Goal: Transaction & Acquisition: Book appointment/travel/reservation

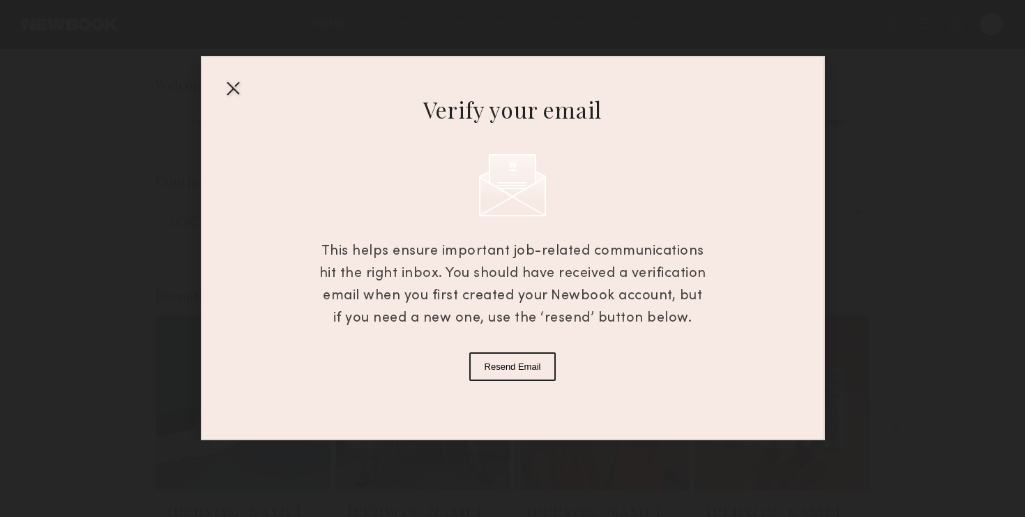
click at [227, 91] on div at bounding box center [233, 88] width 22 height 22
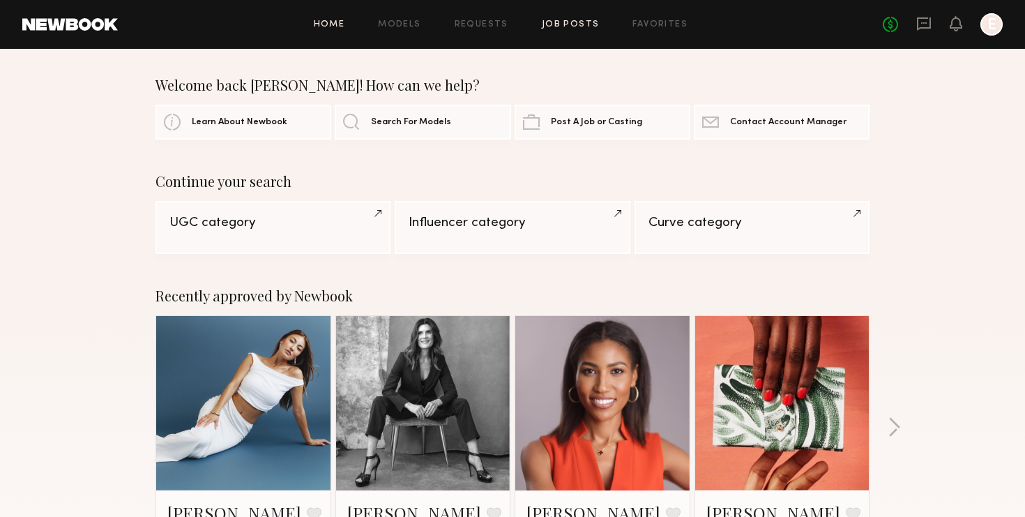
click at [572, 22] on link "Job Posts" at bounding box center [571, 24] width 58 height 9
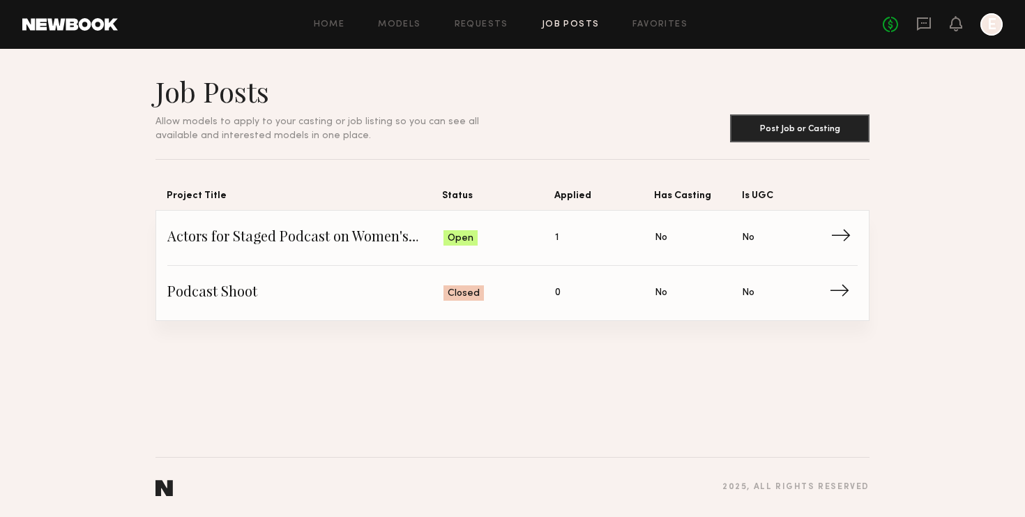
click at [358, 240] on span "Actors for Staged Podcast on Women's Hormonal Health" at bounding box center [305, 237] width 276 height 21
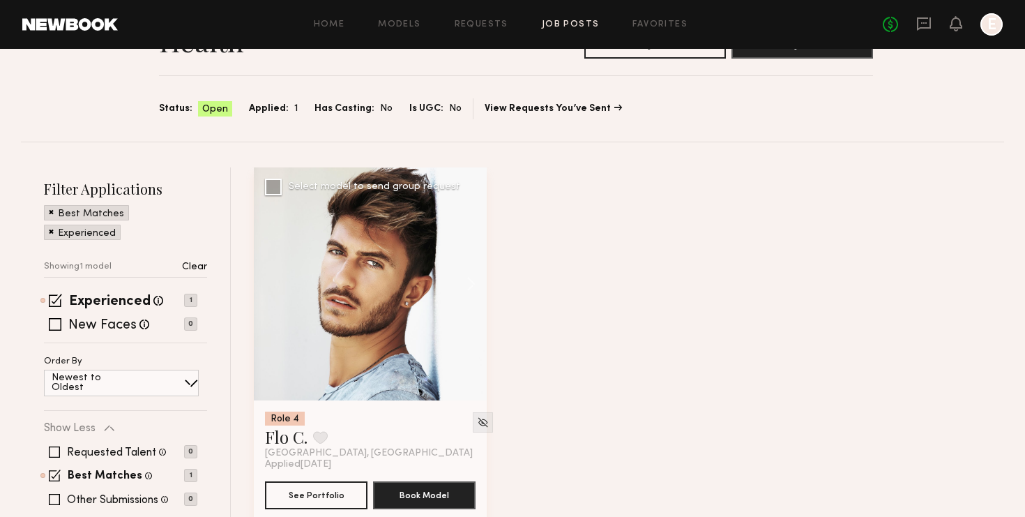
scroll to position [130, 0]
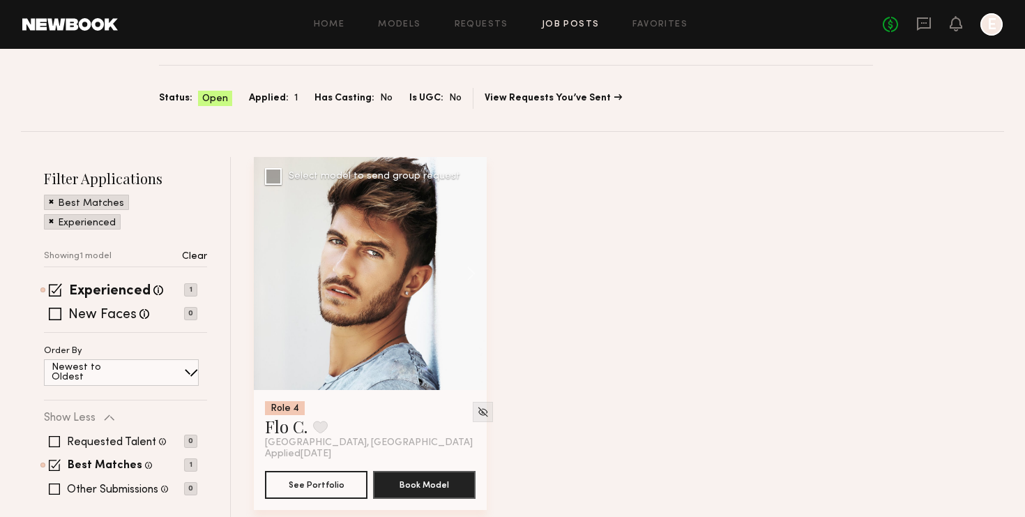
click at [358, 240] on div at bounding box center [370, 273] width 233 height 233
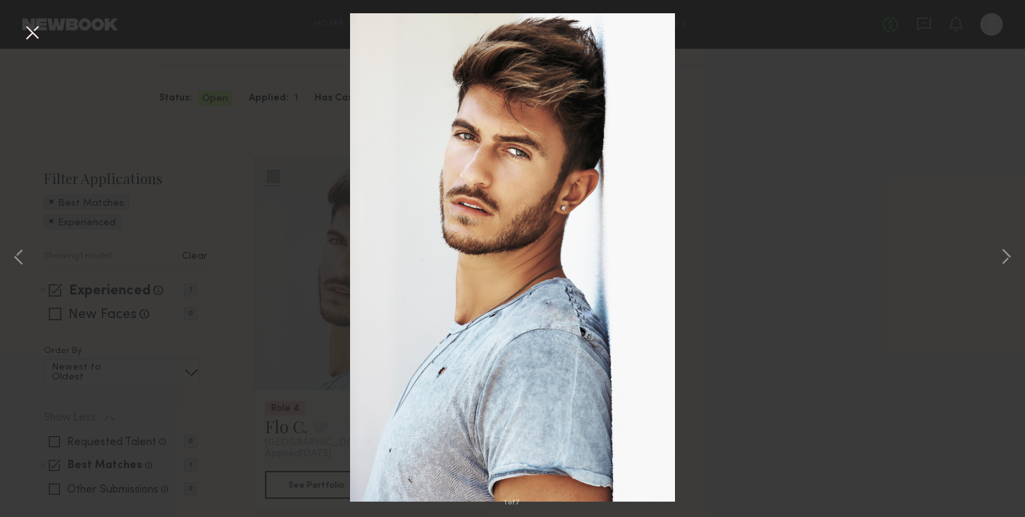
click at [837, 277] on div "1 of 7" at bounding box center [512, 258] width 1025 height 517
click at [954, 59] on div "1 of 7" at bounding box center [512, 258] width 1025 height 517
click at [29, 34] on button at bounding box center [32, 33] width 22 height 25
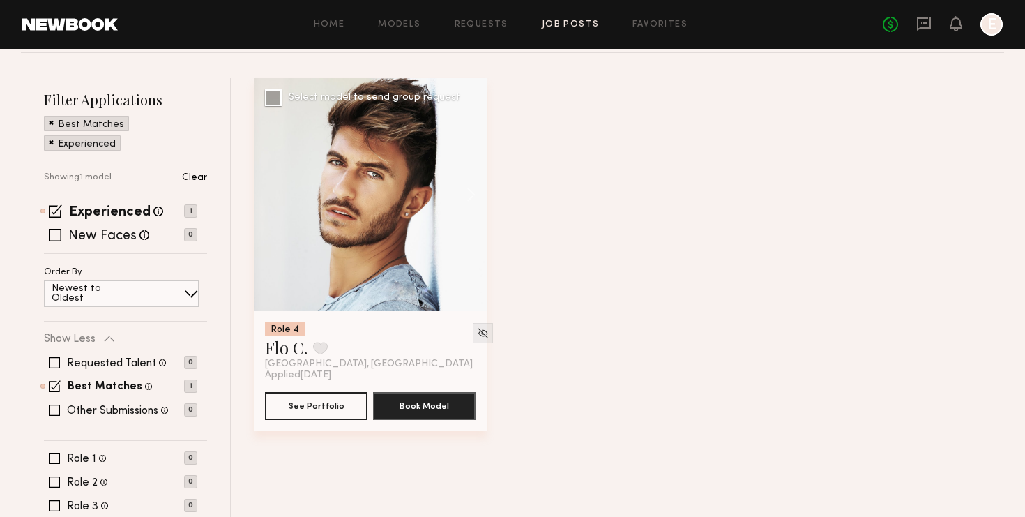
scroll to position [210, 0]
click at [310, 406] on button "See Portfolio" at bounding box center [316, 404] width 102 height 28
click at [399, 22] on link "Models" at bounding box center [399, 24] width 43 height 9
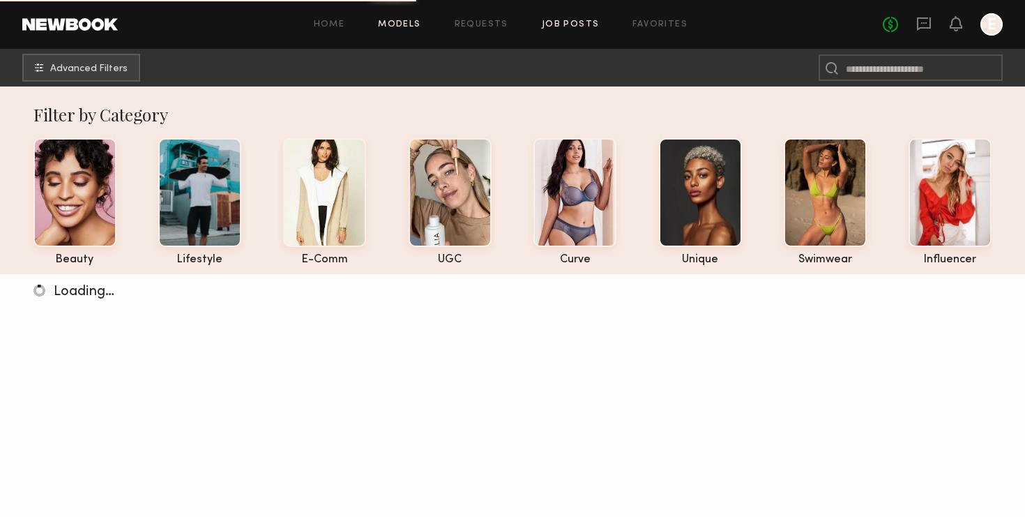
click at [563, 26] on link "Job Posts" at bounding box center [571, 24] width 58 height 9
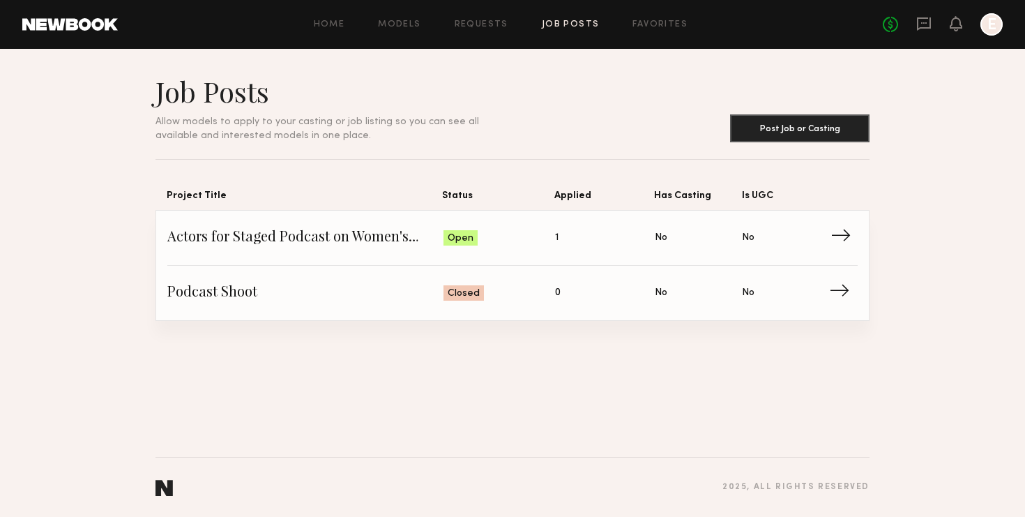
click at [826, 241] on span "Is UGC: No" at bounding box center [785, 237] width 87 height 21
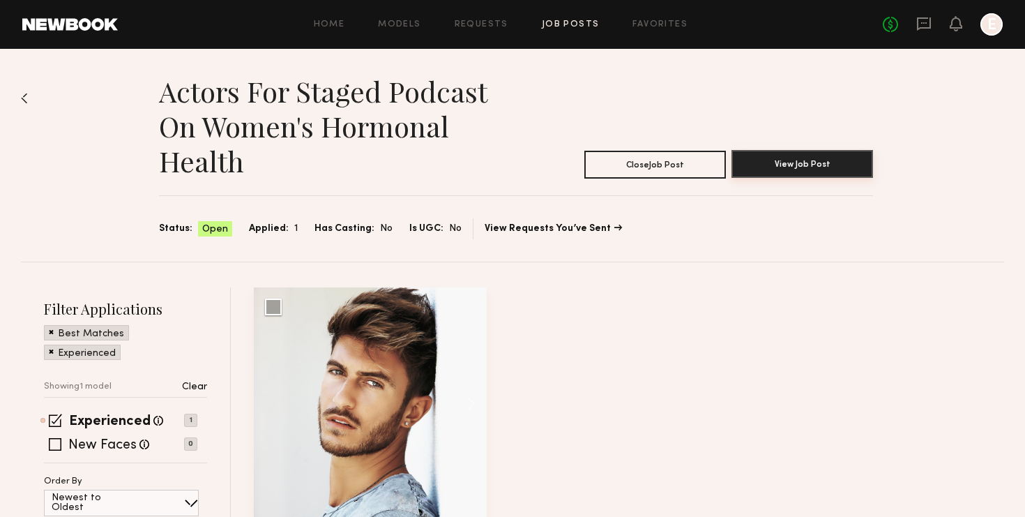
click at [827, 165] on button "View Job Post" at bounding box center [802, 164] width 142 height 28
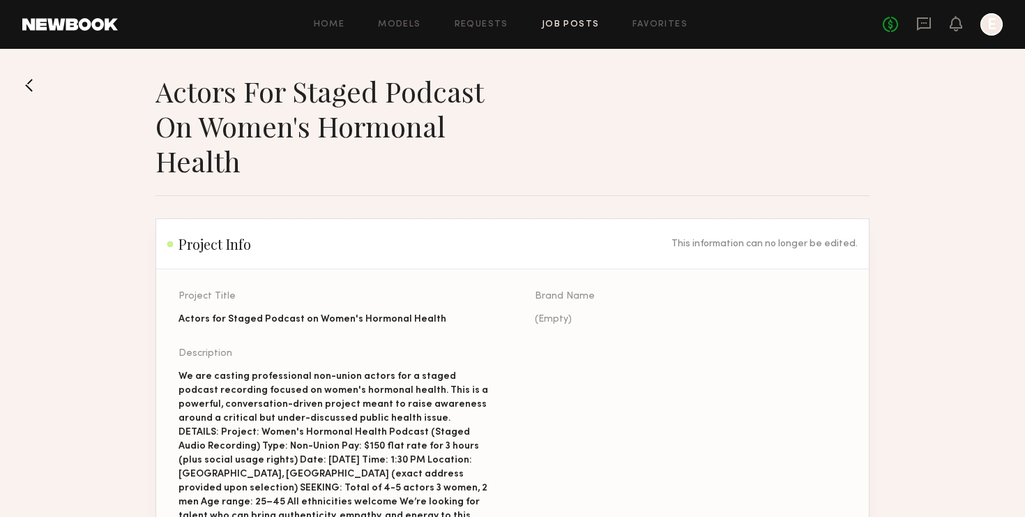
click at [317, 31] on div "Home Models Requests Job Posts Favorites Sign Out No fees up to $5,000 E" at bounding box center [560, 24] width 885 height 22
click at [332, 26] on link "Home" at bounding box center [329, 24] width 31 height 9
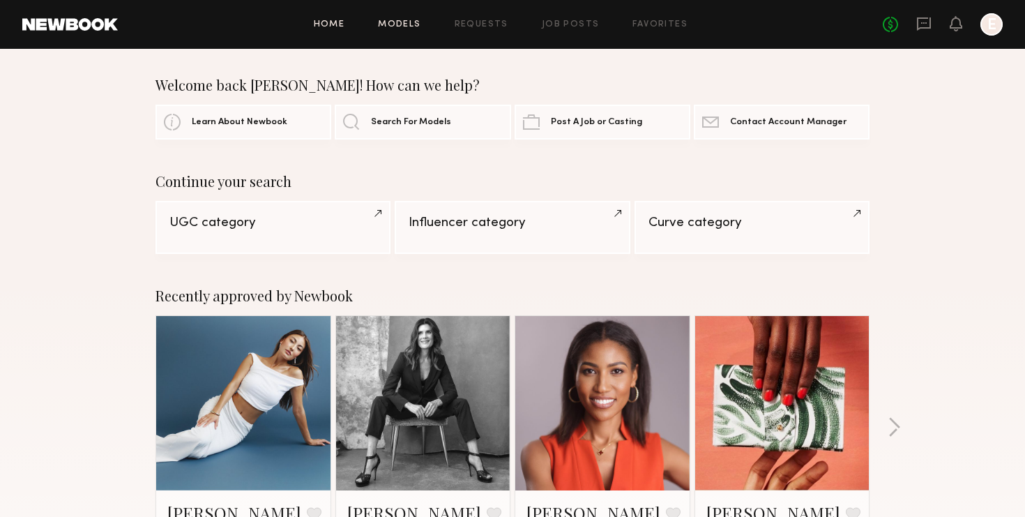
click at [415, 24] on link "Models" at bounding box center [399, 24] width 43 height 9
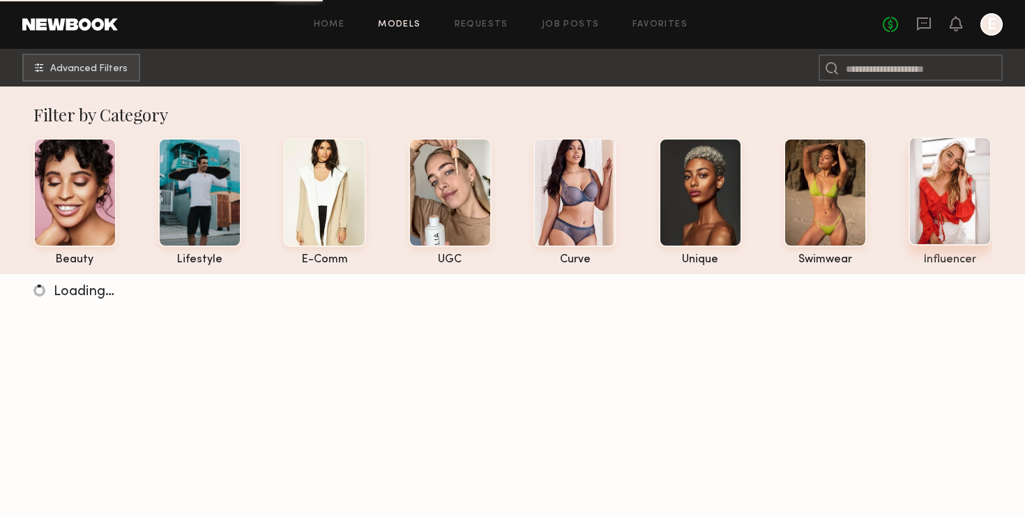
click at [954, 214] on div at bounding box center [949, 191] width 83 height 109
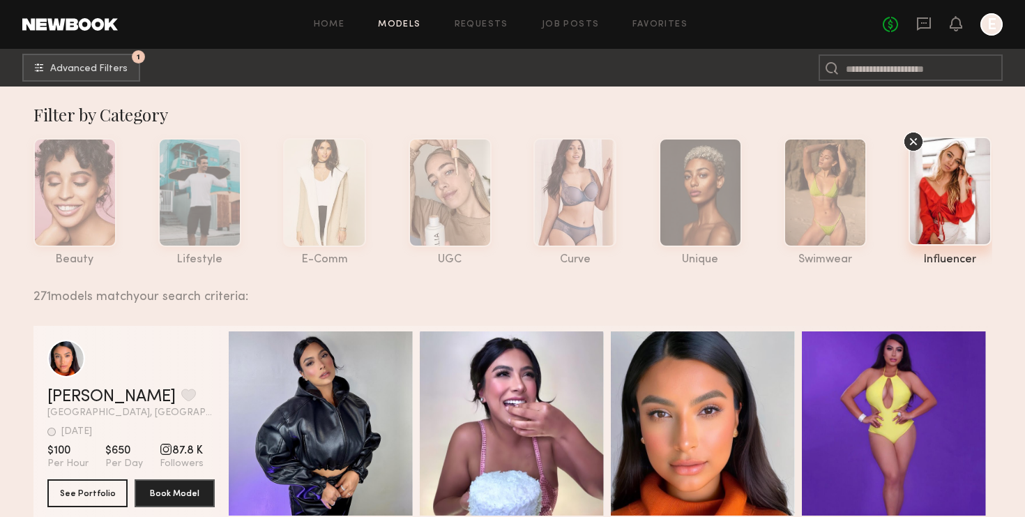
click at [91, 70] on span "Advanced Filters" at bounding box center [88, 68] width 77 height 10
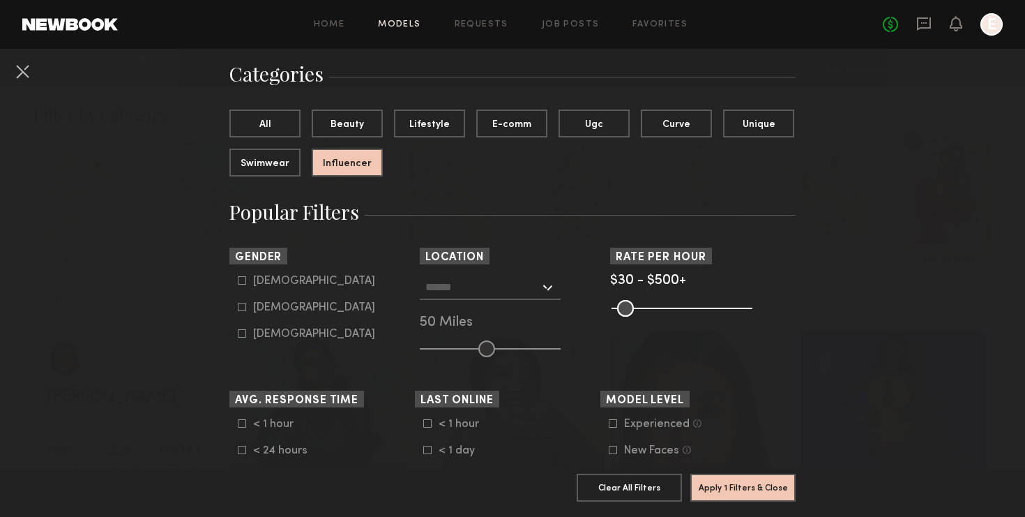
scroll to position [100, 0]
click at [478, 296] on input "text" at bounding box center [482, 287] width 114 height 24
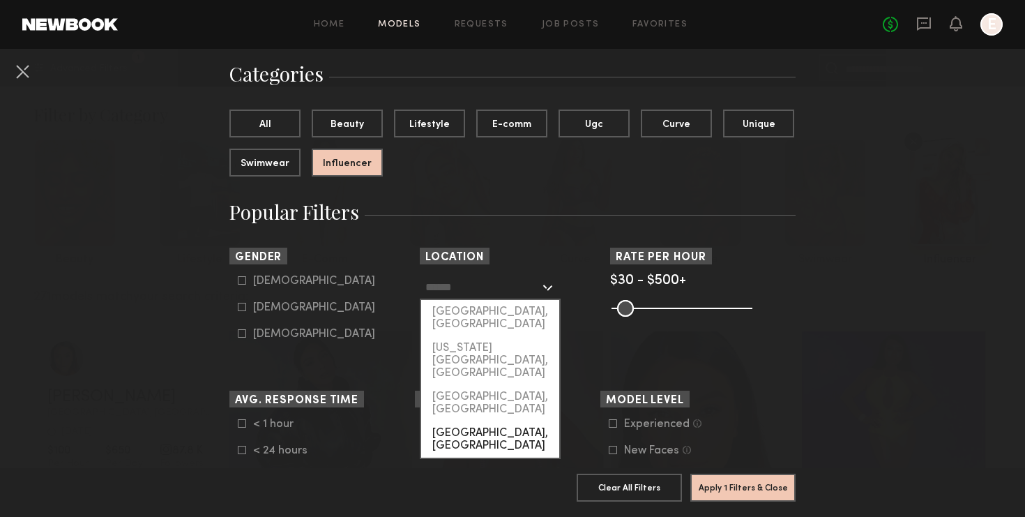
click at [484, 421] on div "[GEOGRAPHIC_DATA], [GEOGRAPHIC_DATA]" at bounding box center [490, 439] width 138 height 36
type input "**********"
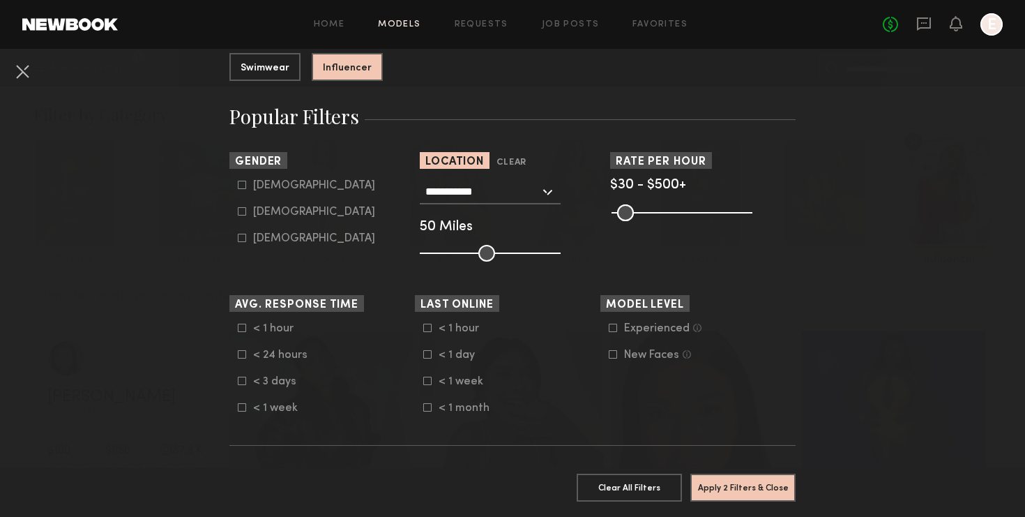
scroll to position [205, 0]
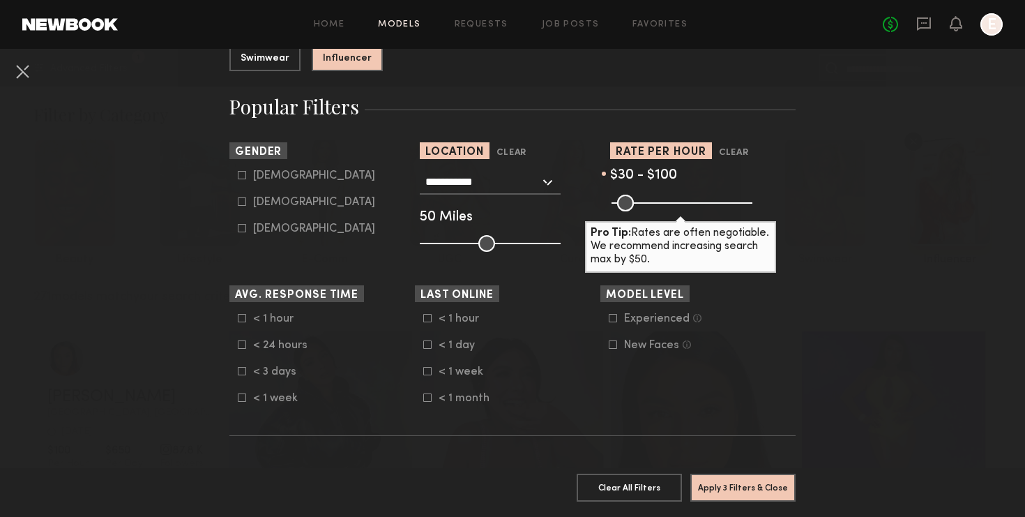
drag, startPoint x: 742, startPoint y: 204, endPoint x: 639, endPoint y: 198, distance: 103.4
type input "***"
click at [639, 198] on input "range" at bounding box center [681, 202] width 141 height 17
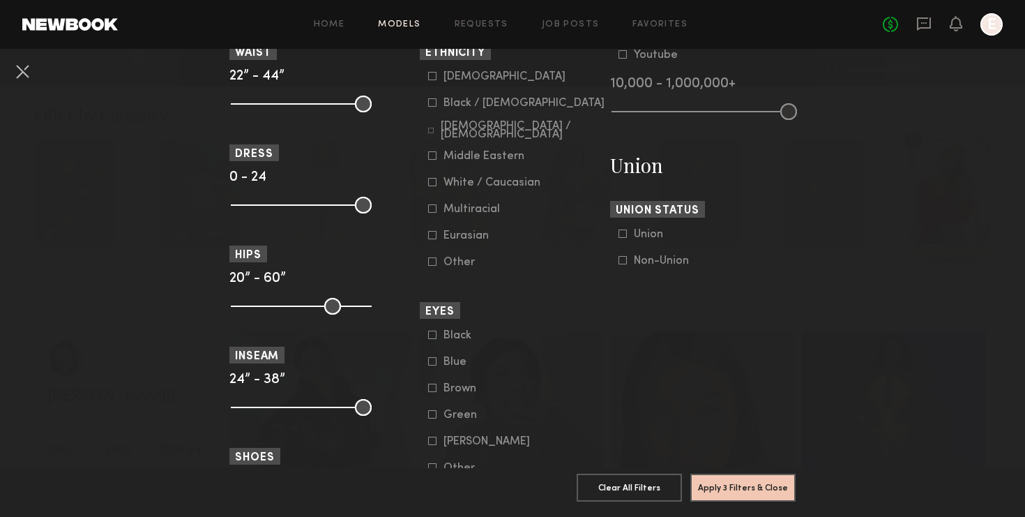
scroll to position [842, 0]
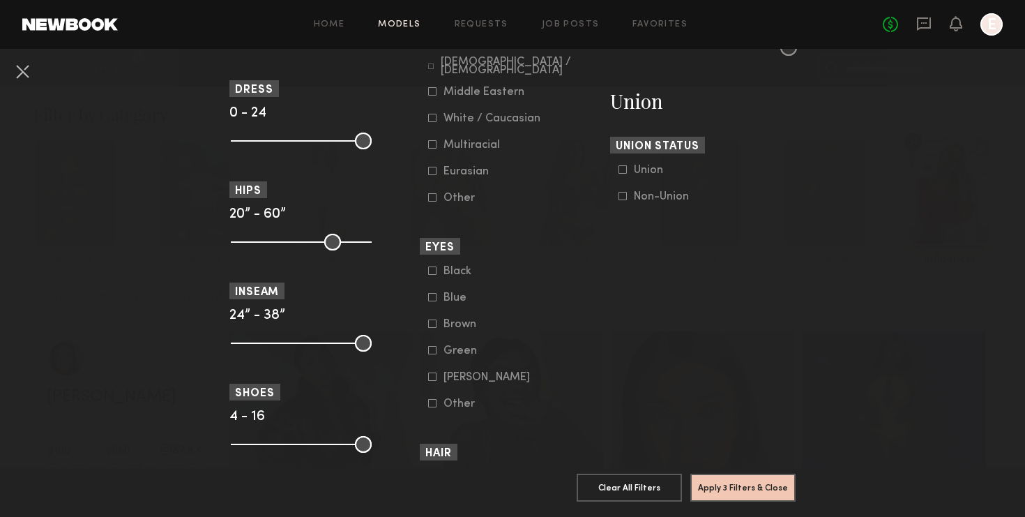
click at [650, 192] on div "Non-Union" at bounding box center [661, 196] width 55 height 8
click at [745, 487] on button "Apply 4 Filters & Close" at bounding box center [742, 487] width 105 height 28
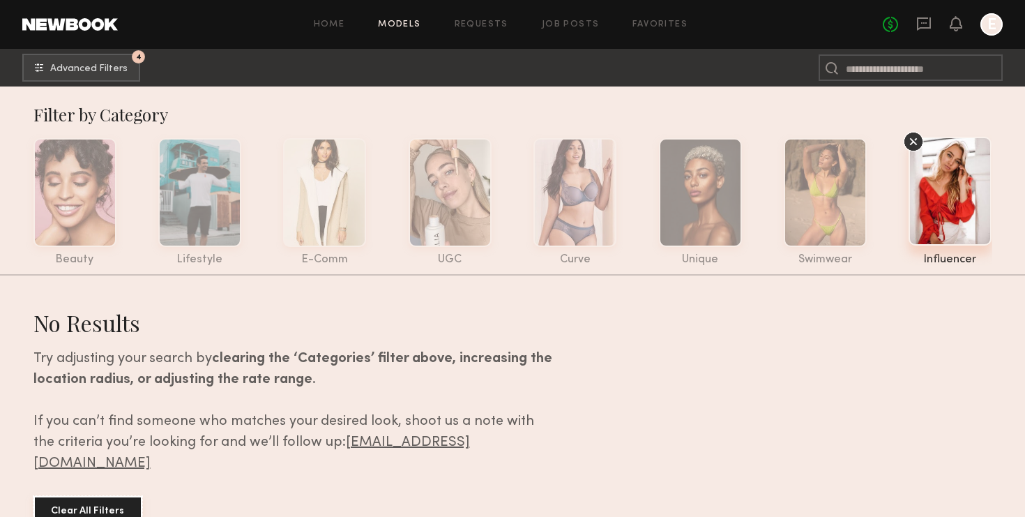
click at [105, 496] on button "Clear All Filters" at bounding box center [87, 511] width 109 height 31
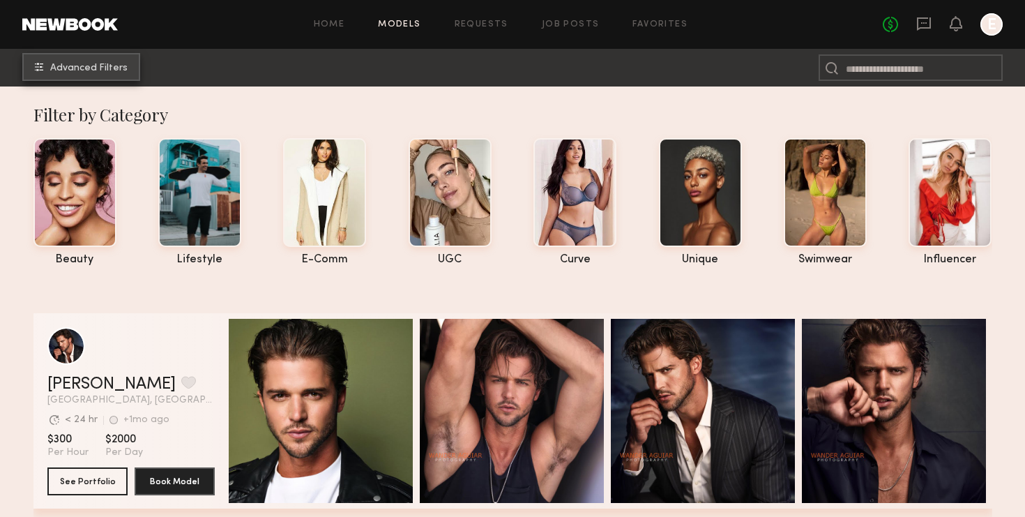
click at [93, 70] on span "Advanced Filters" at bounding box center [88, 68] width 77 height 10
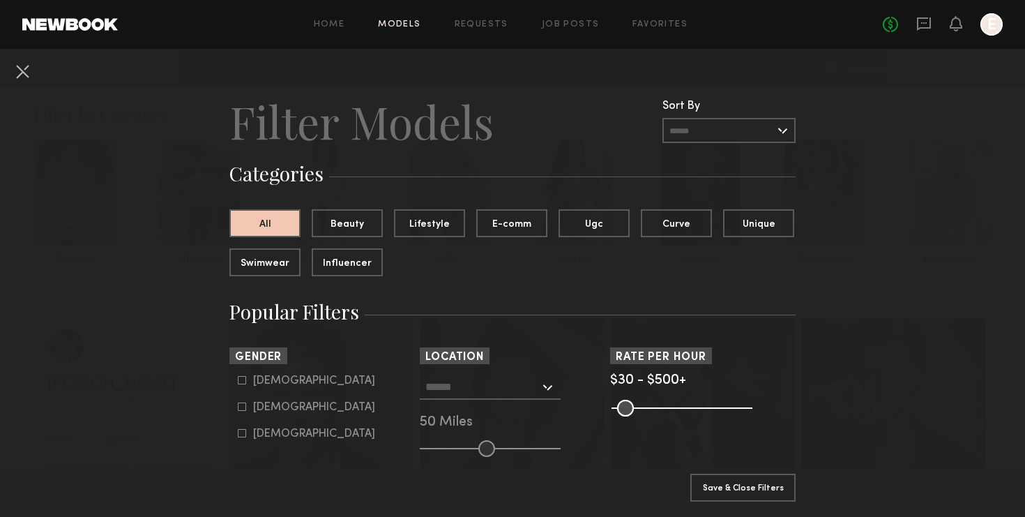
click at [459, 387] on input "text" at bounding box center [482, 386] width 114 height 24
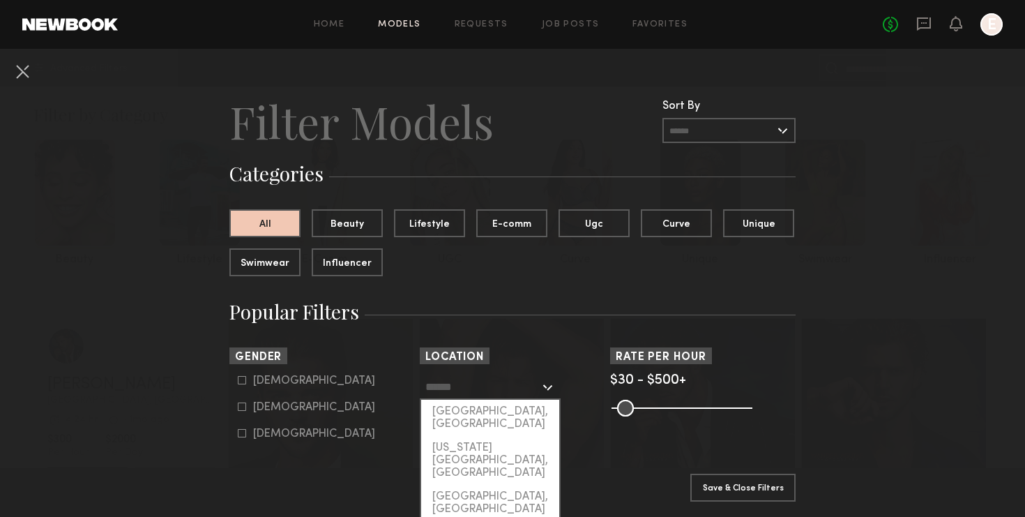
type input "**********"
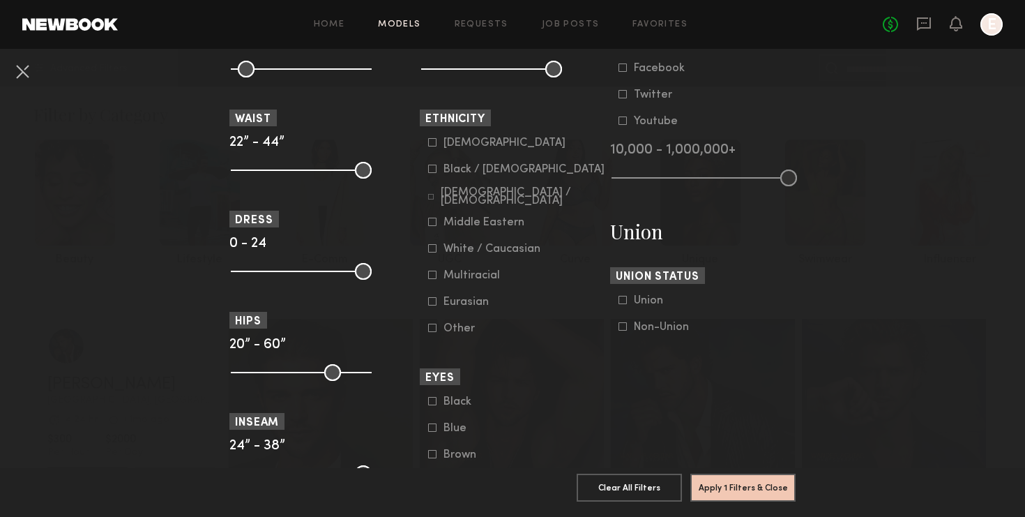
scroll to position [742, 0]
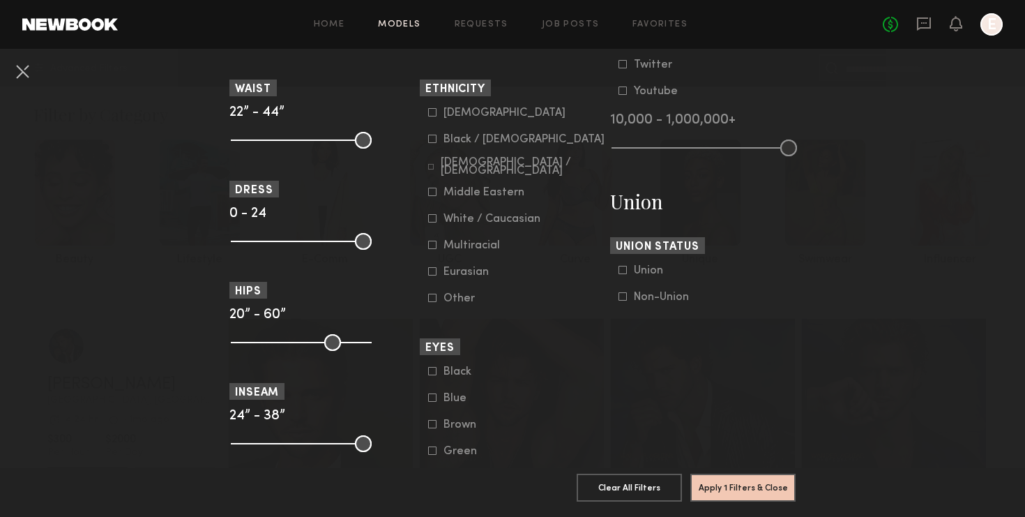
click at [643, 293] on div "Non-Union" at bounding box center [661, 297] width 55 height 8
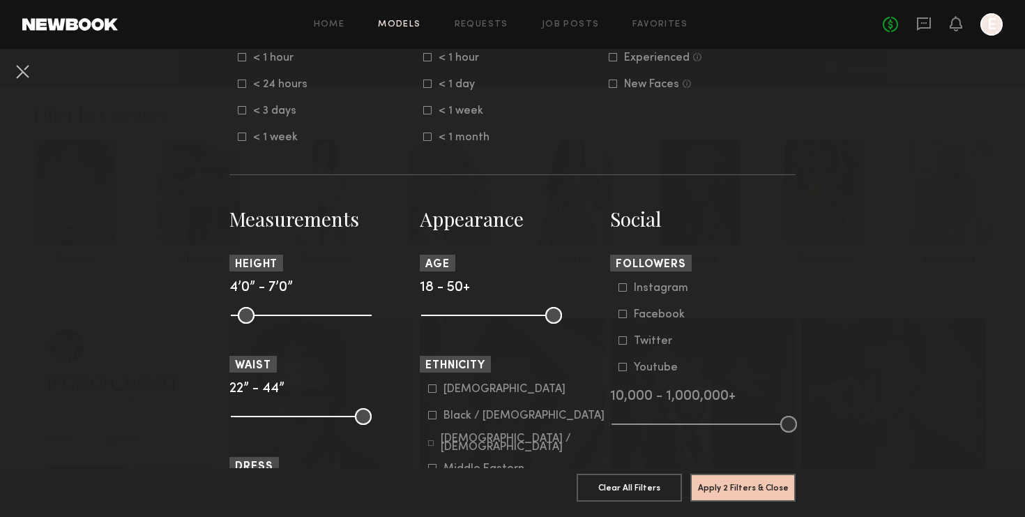
scroll to position [365, 0]
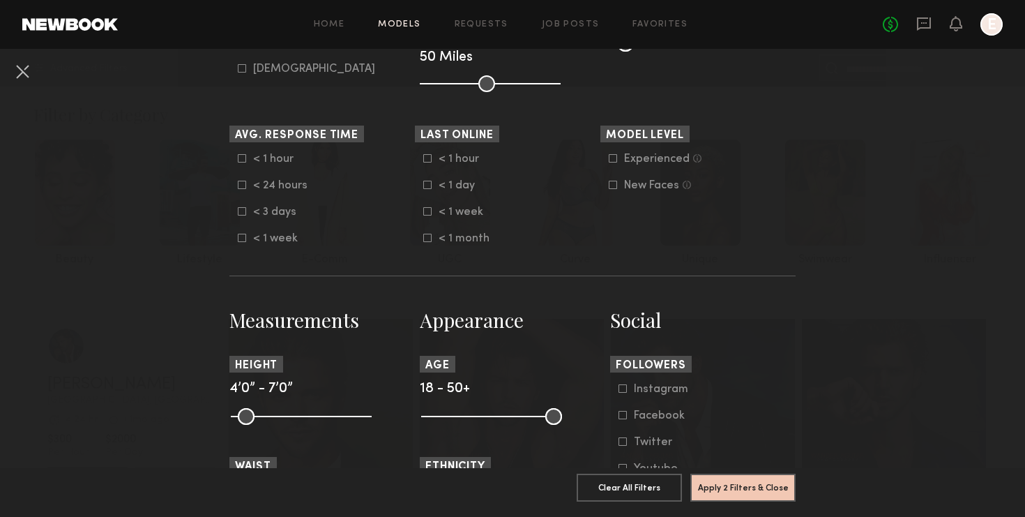
click at [646, 173] on form "Experienced Talent we’ve deemed to have ample paid, professional modeling exper…" at bounding box center [697, 172] width 177 height 39
click at [643, 184] on div "New Faces" at bounding box center [651, 185] width 55 height 8
click at [640, 155] on div "Experienced" at bounding box center [657, 159] width 66 height 8
click at [733, 493] on button "Apply 3 Filters & Close" at bounding box center [742, 487] width 105 height 28
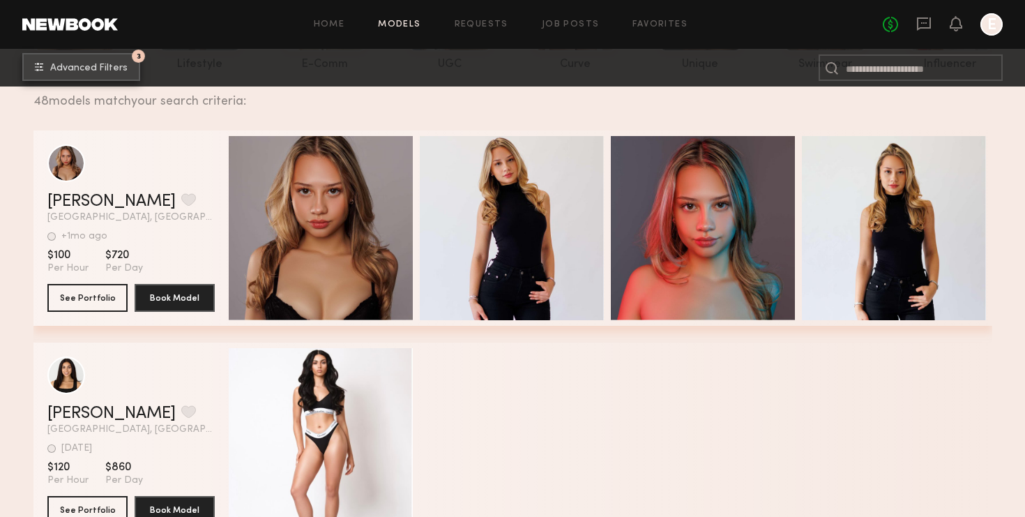
scroll to position [254, 0]
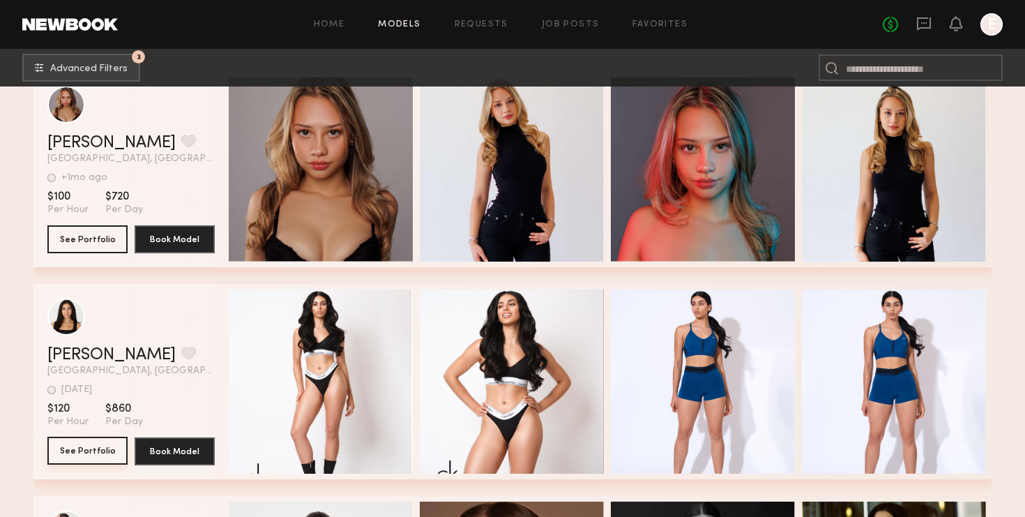
click at [89, 452] on button "See Portfolio" at bounding box center [87, 450] width 80 height 28
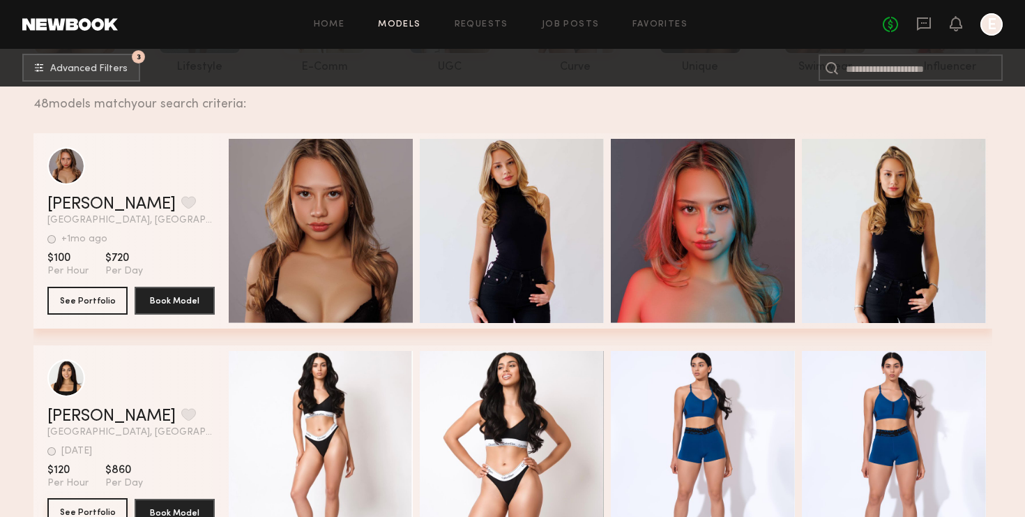
scroll to position [0, 0]
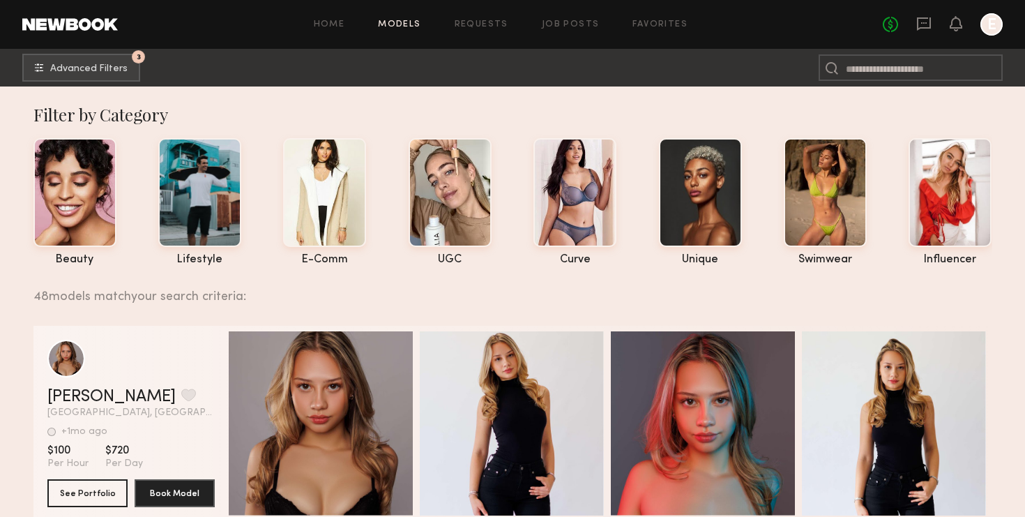
click at [409, 22] on link "Models" at bounding box center [399, 24] width 43 height 9
click at [106, 69] on span "Advanced Filters" at bounding box center [88, 68] width 77 height 10
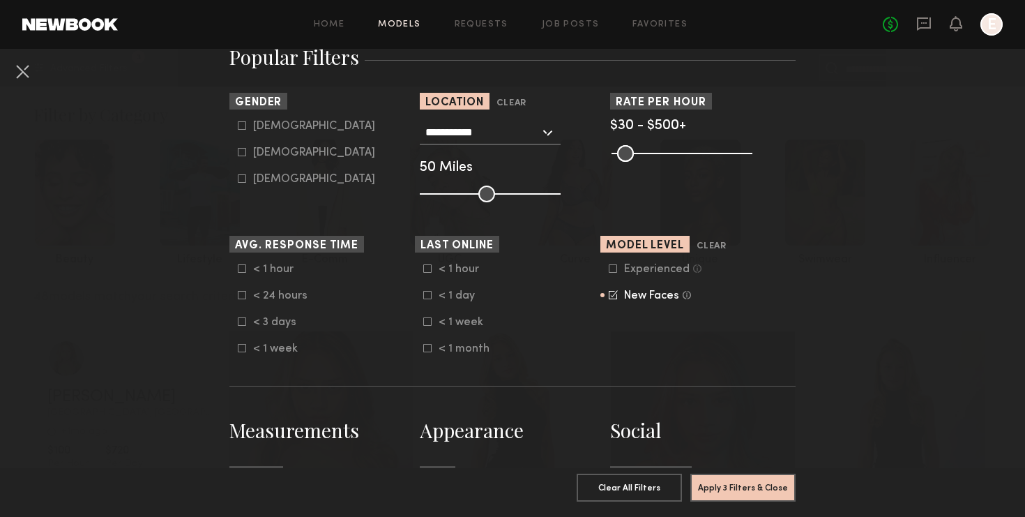
scroll to position [263, 0]
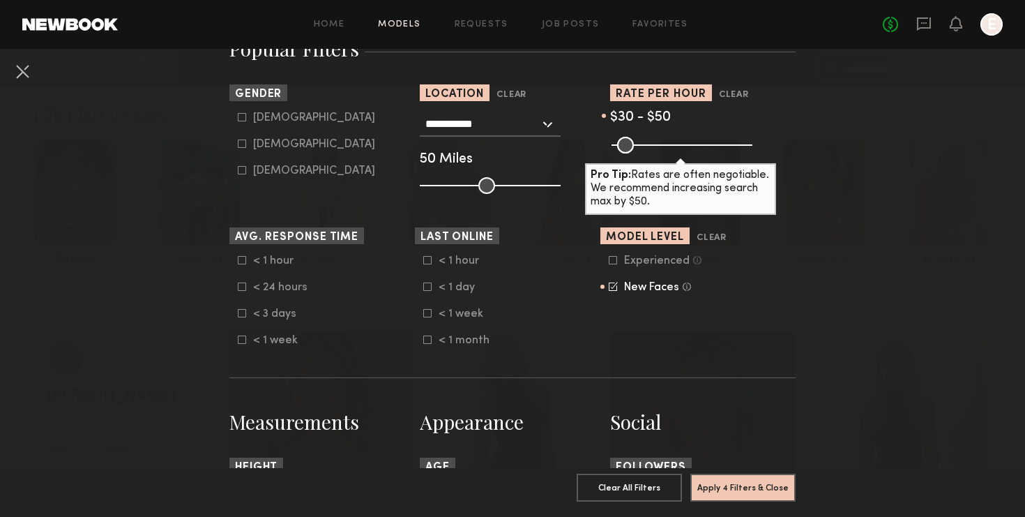
drag, startPoint x: 741, startPoint y: 146, endPoint x: 627, endPoint y: 144, distance: 114.3
type input "**"
click at [627, 144] on input "range" at bounding box center [681, 145] width 141 height 17
click at [787, 288] on section "Avg. Response Time < 1 hour < 24 hours < 3 days < 1 week Last Online < 1 hour <…" at bounding box center [512, 286] width 566 height 119
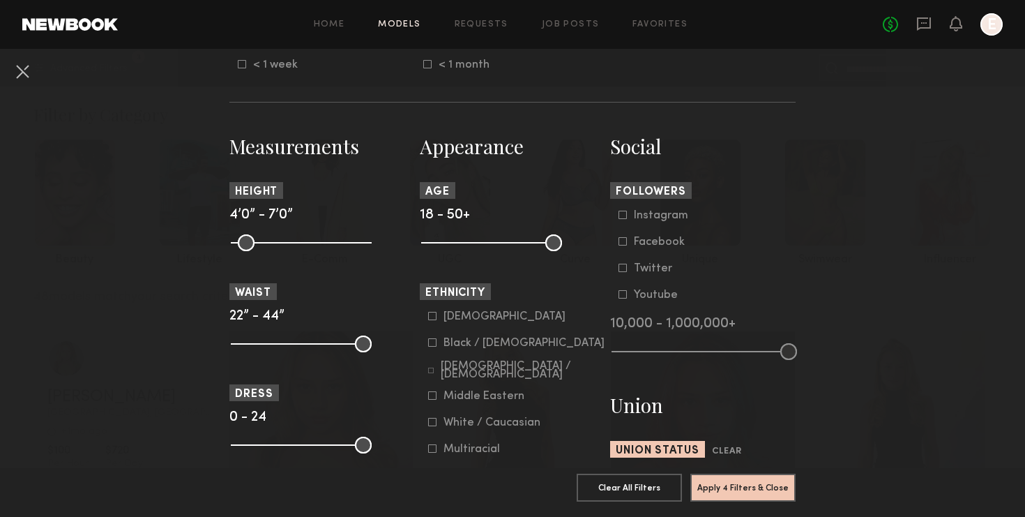
scroll to position [646, 0]
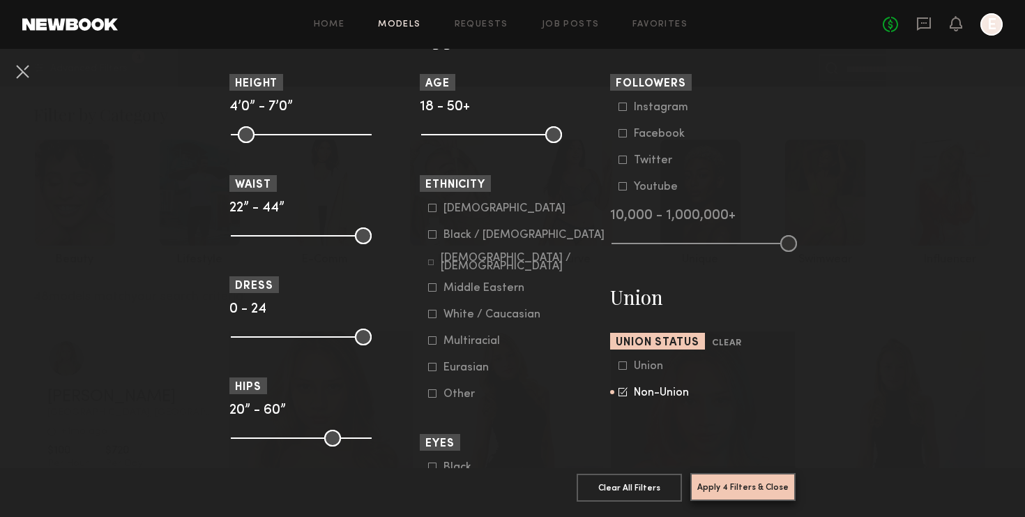
click at [756, 494] on button "Apply 4 Filters & Close" at bounding box center [742, 487] width 105 height 28
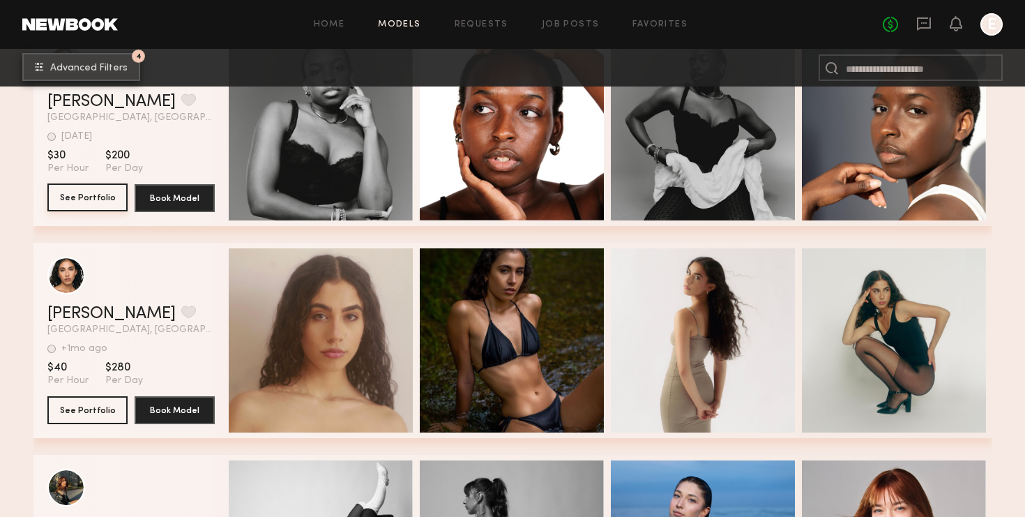
scroll to position [298, 0]
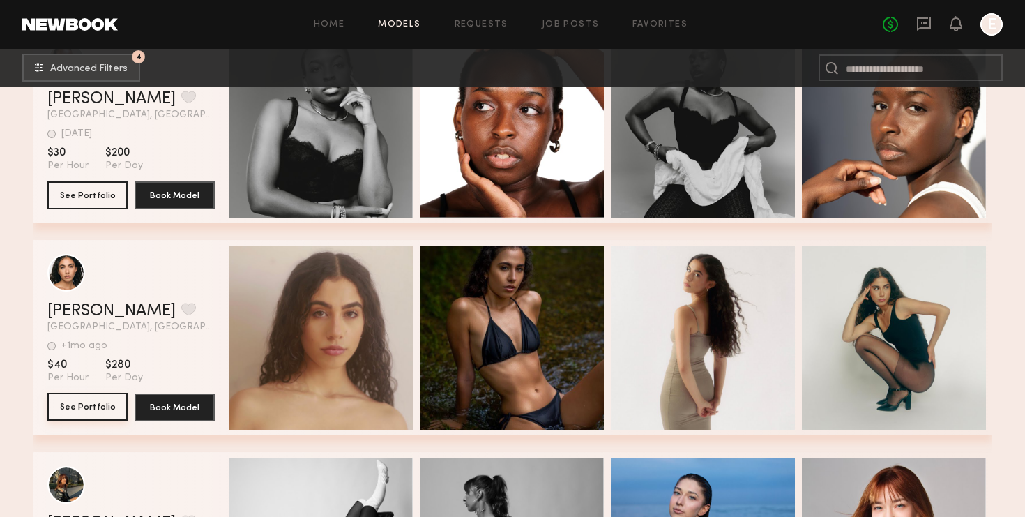
click at [83, 413] on button "See Portfolio" at bounding box center [87, 406] width 80 height 28
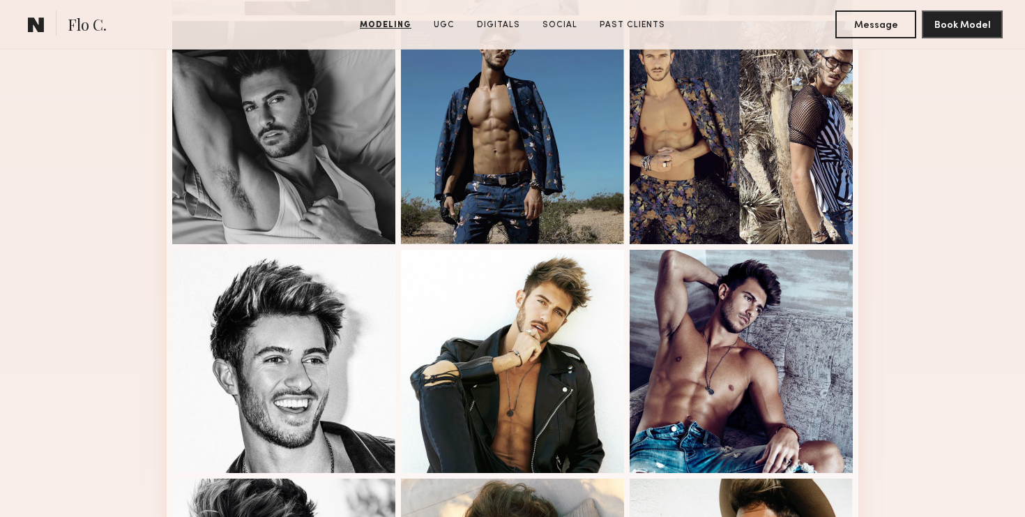
scroll to position [751, 0]
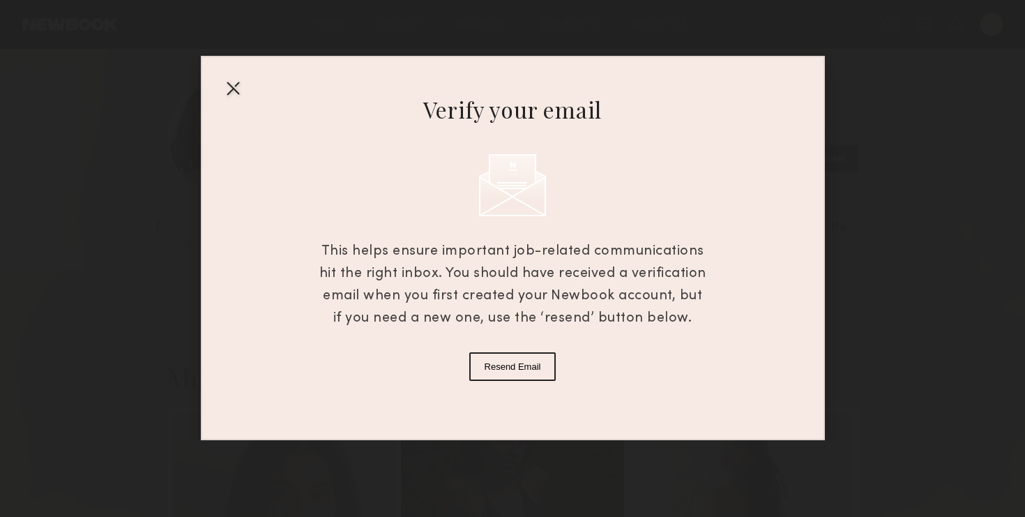
click at [242, 93] on div at bounding box center [233, 88] width 22 height 22
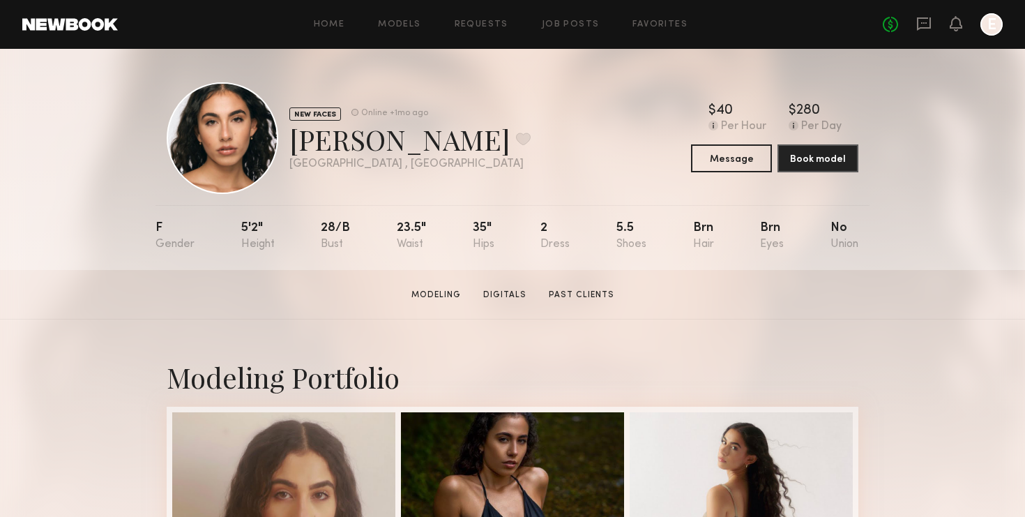
click at [573, 32] on div "Home Models Requests Job Posts Favorites Sign Out No fees up to $5,000 E" at bounding box center [560, 24] width 885 height 22
click at [577, 24] on link "Job Posts" at bounding box center [571, 24] width 58 height 9
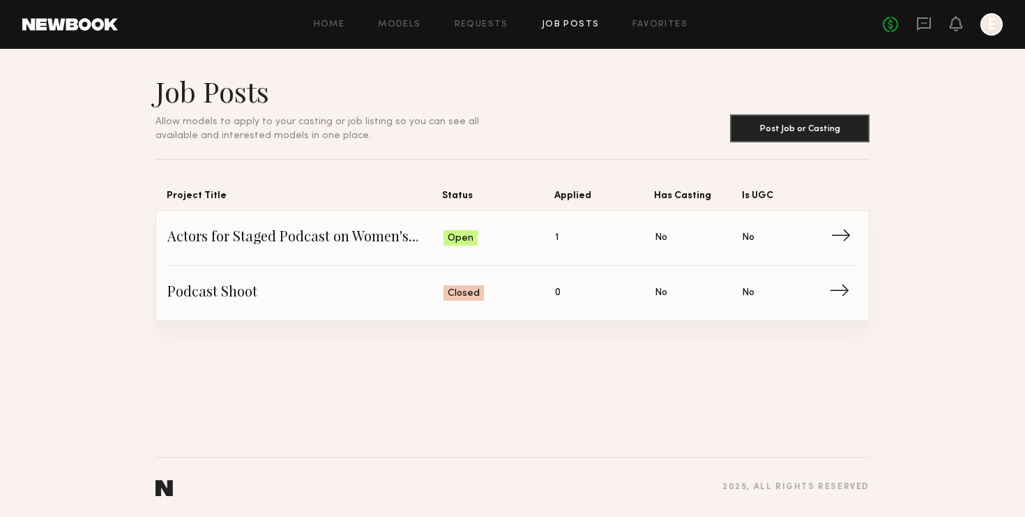
click at [818, 233] on span "Is UGC: No" at bounding box center [785, 237] width 87 height 21
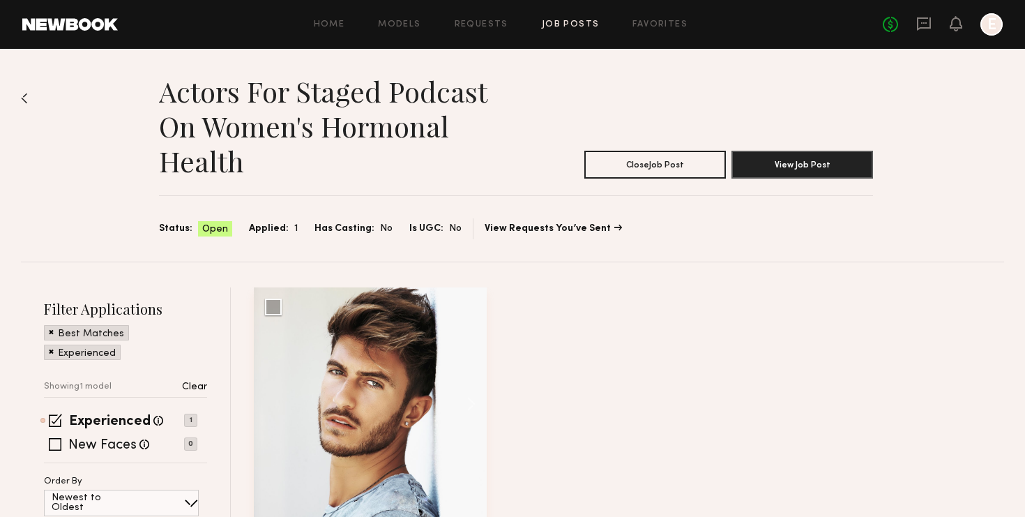
click at [598, 234] on link "View Requests You’ve Sent" at bounding box center [553, 229] width 137 height 10
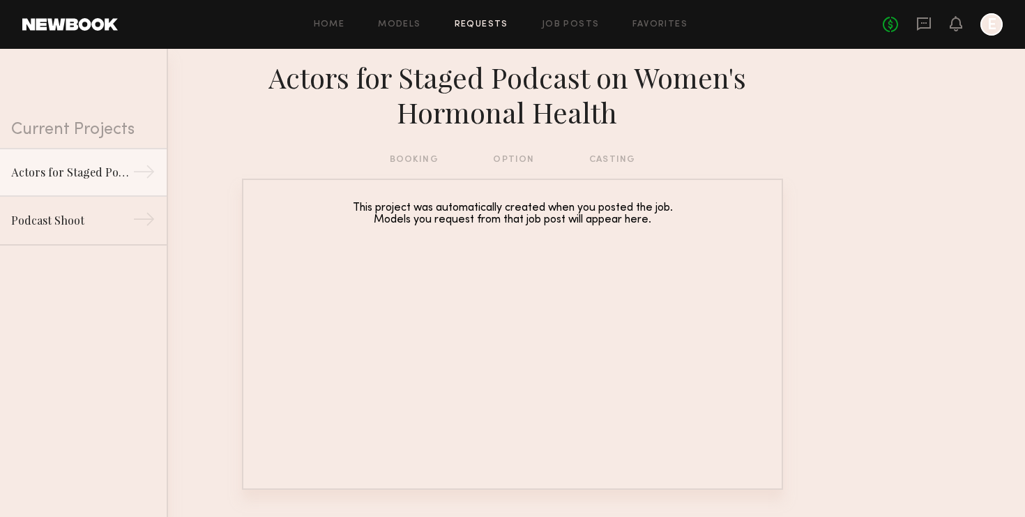
click at [491, 20] on div "Home Models Requests Job Posts Favorites Sign Out No fees up to $5,000 E" at bounding box center [560, 24] width 885 height 22
click at [491, 27] on link "Requests" at bounding box center [482, 24] width 54 height 9
click at [411, 22] on link "Models" at bounding box center [399, 24] width 43 height 9
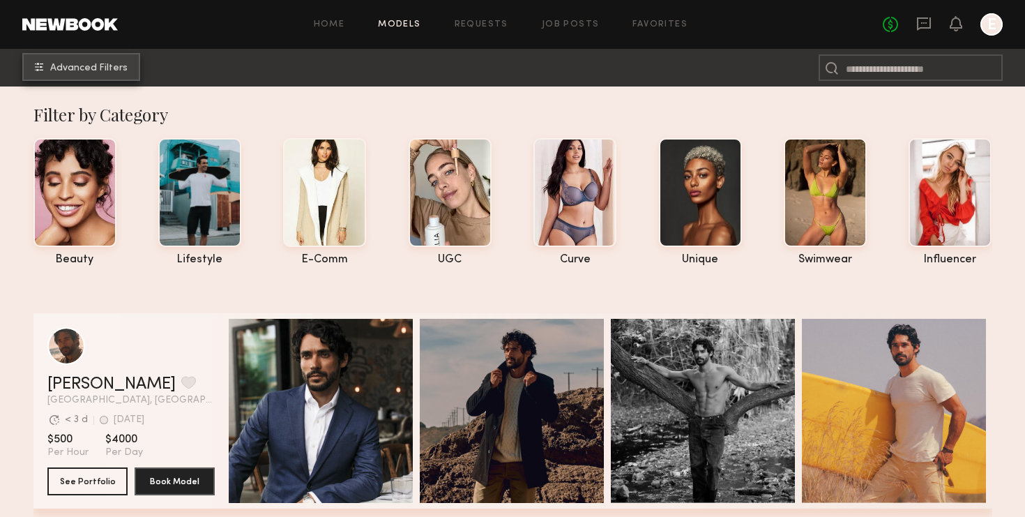
click at [114, 72] on span "Advanced Filters" at bounding box center [88, 68] width 77 height 10
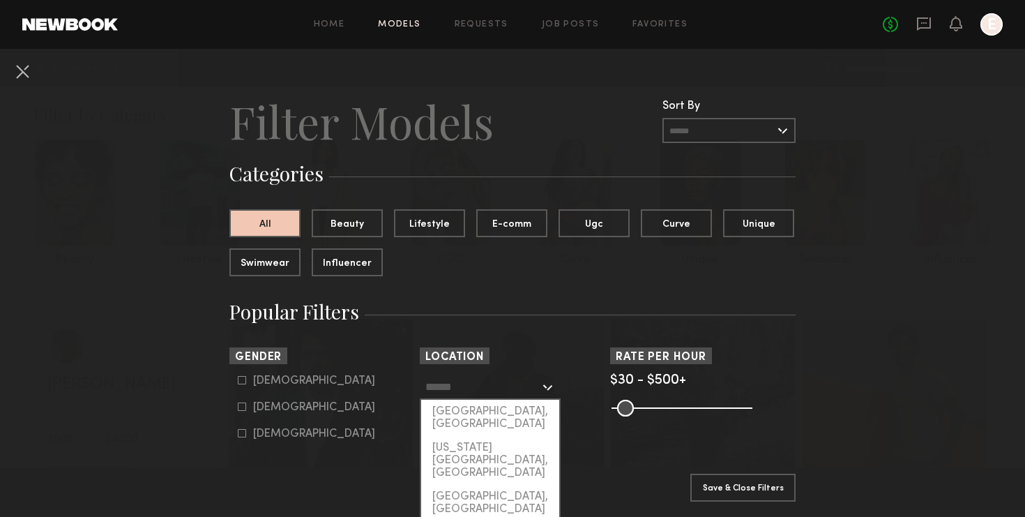
click at [457, 394] on input "text" at bounding box center [482, 386] width 114 height 24
type input "**********"
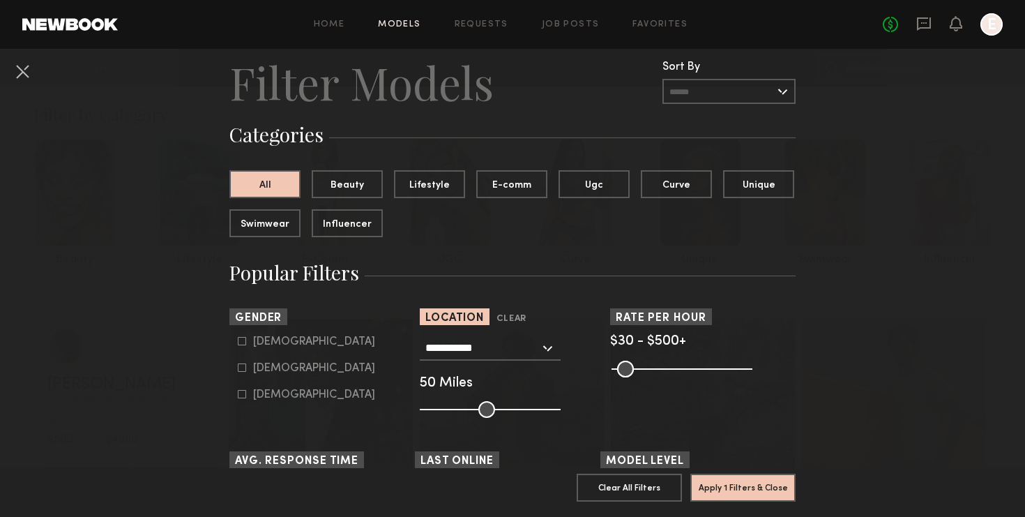
scroll to position [57, 0]
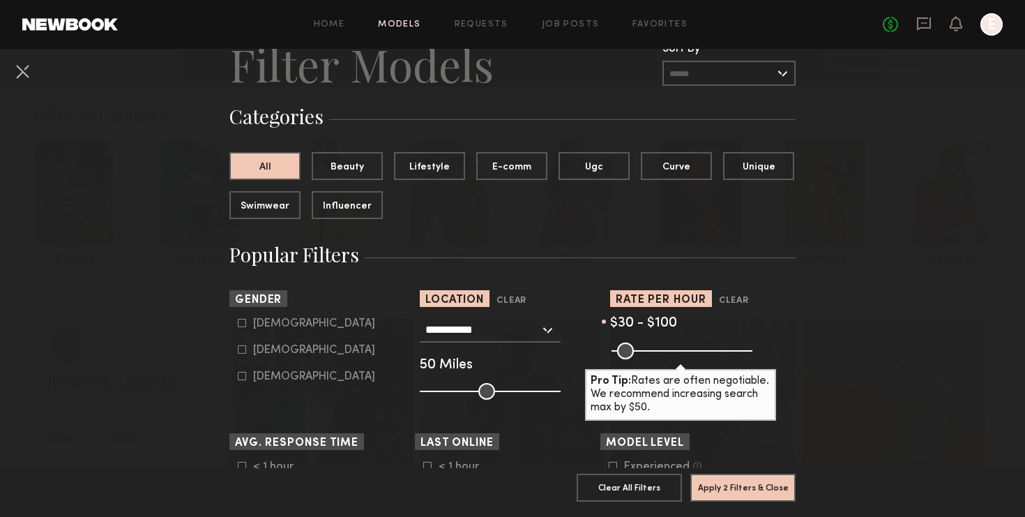
drag, startPoint x: 745, startPoint y: 357, endPoint x: 639, endPoint y: 337, distance: 107.1
type input "***"
click at [639, 342] on input "range" at bounding box center [681, 350] width 141 height 17
click at [791, 485] on button "Apply 2 Filters & Close" at bounding box center [742, 487] width 105 height 28
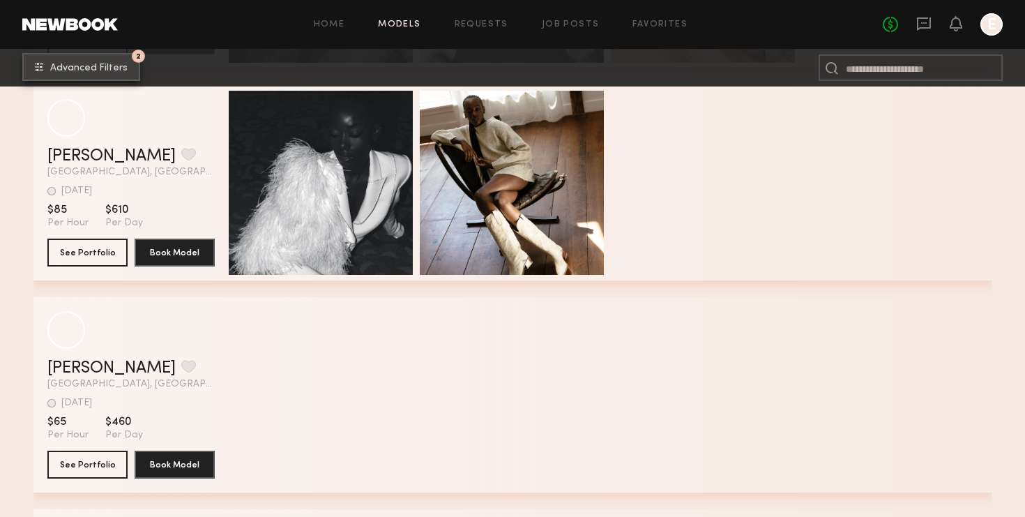
scroll to position [487, 0]
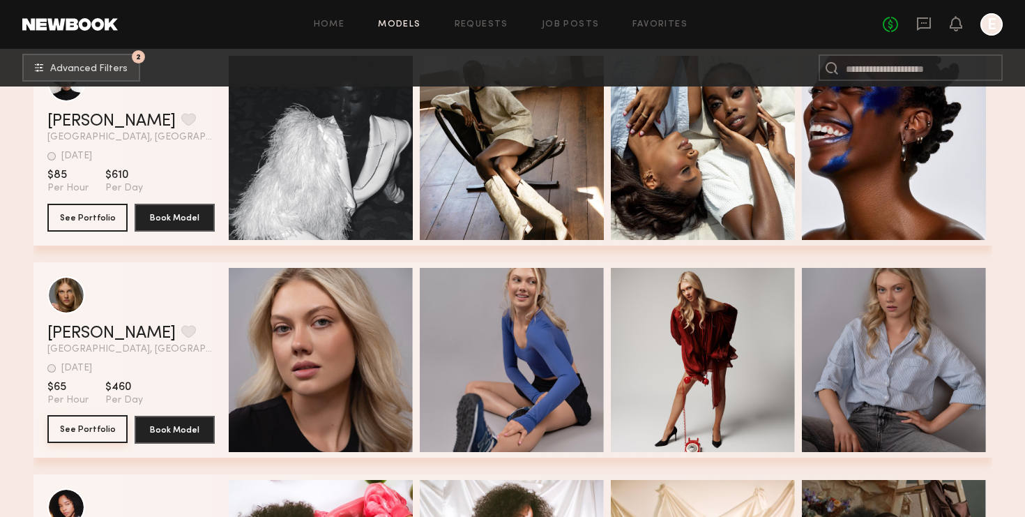
click at [107, 429] on button "See Portfolio" at bounding box center [87, 429] width 80 height 28
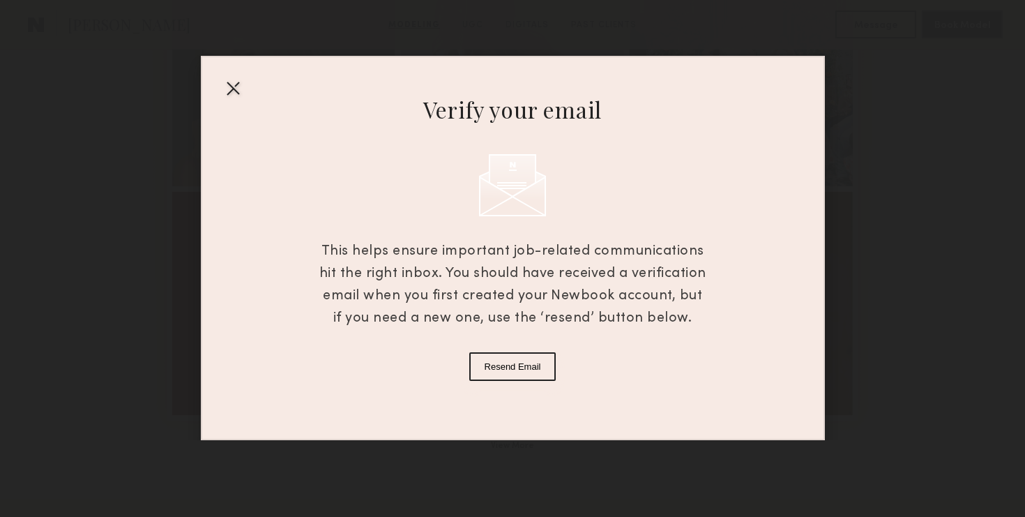
scroll to position [908, 0]
click at [228, 93] on div at bounding box center [233, 88] width 22 height 22
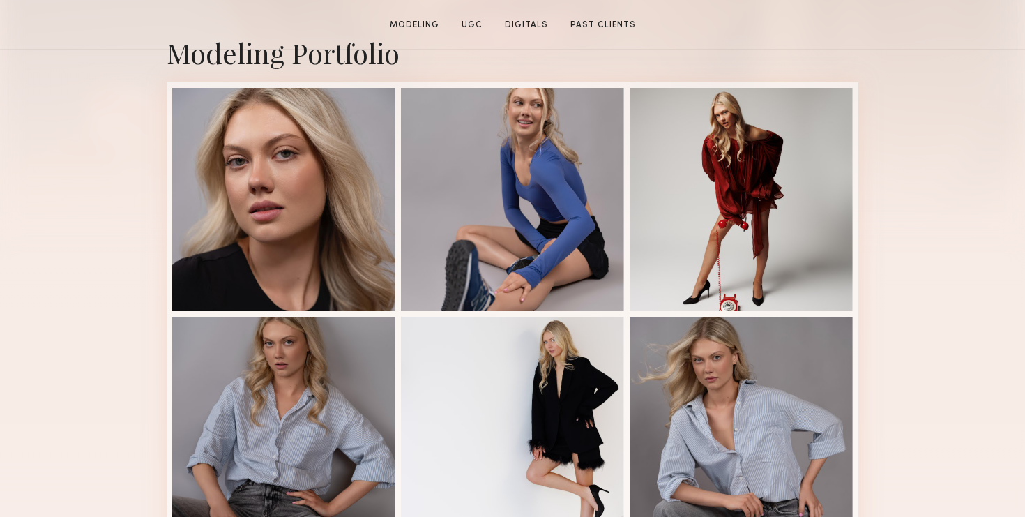
scroll to position [0, 0]
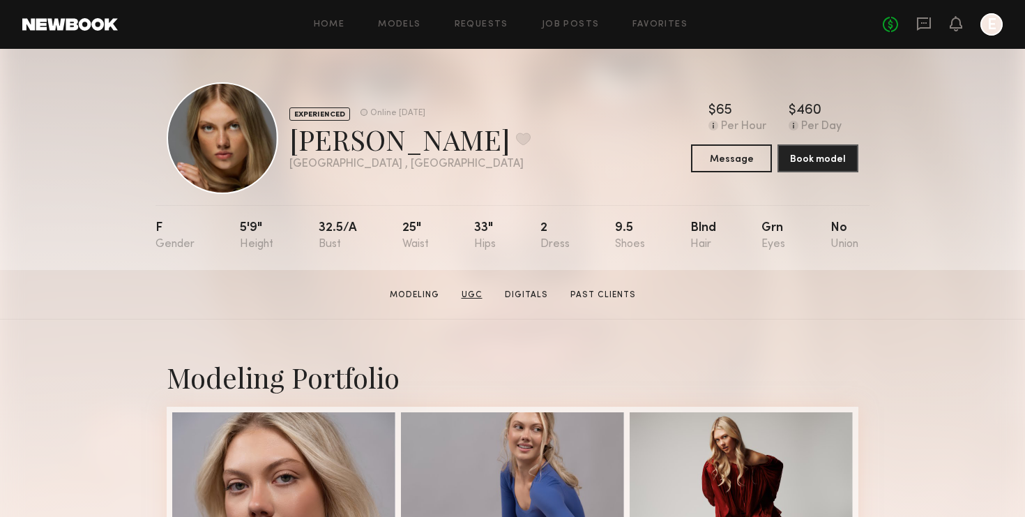
click at [481, 291] on link "UGC" at bounding box center [472, 295] width 32 height 13
click at [827, 153] on button "Book model" at bounding box center [817, 158] width 81 height 28
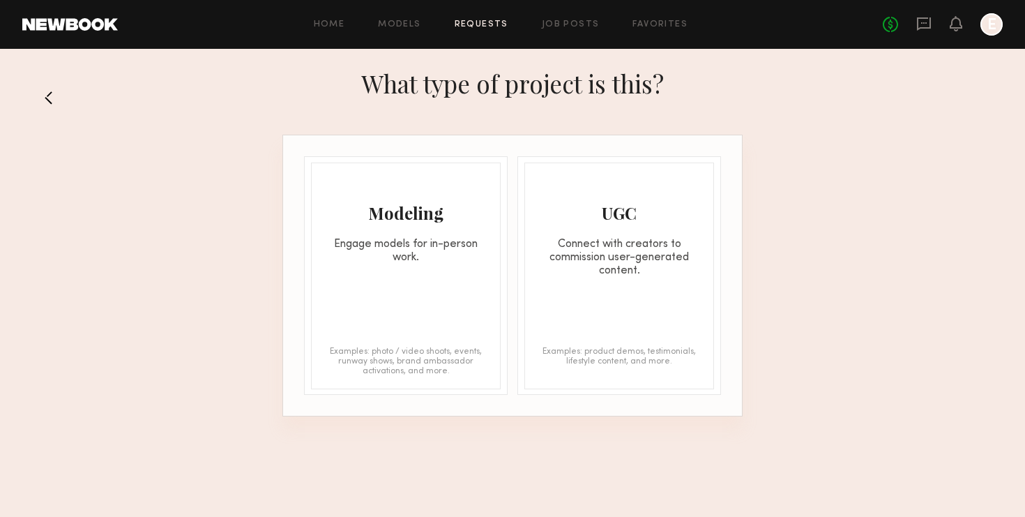
click at [468, 268] on div "Modeling Engage models for in-person work. Examples: photo / video shoots, even…" at bounding box center [406, 275] width 190 height 227
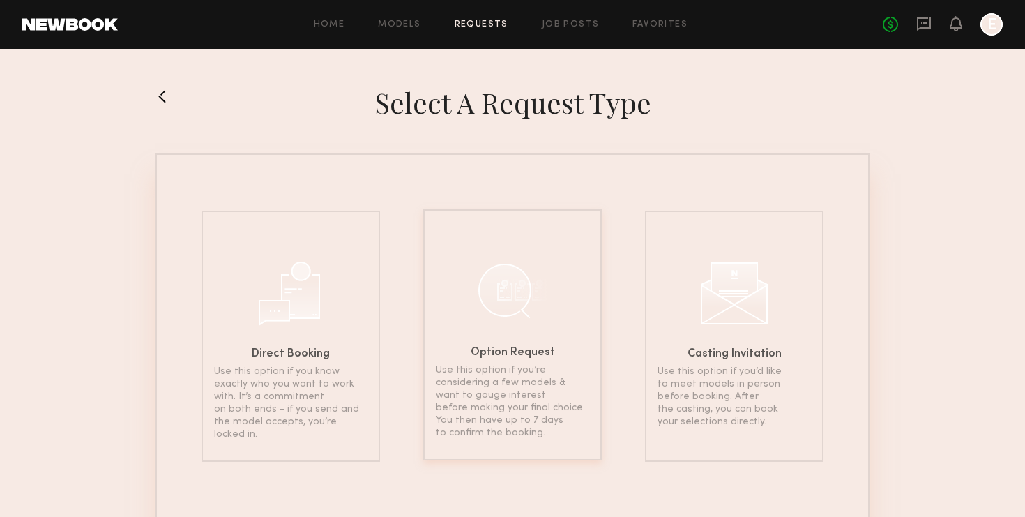
click at [554, 294] on div "Option Request Use this option if you’re considering a few models & want to gau…" at bounding box center [512, 334] width 178 height 251
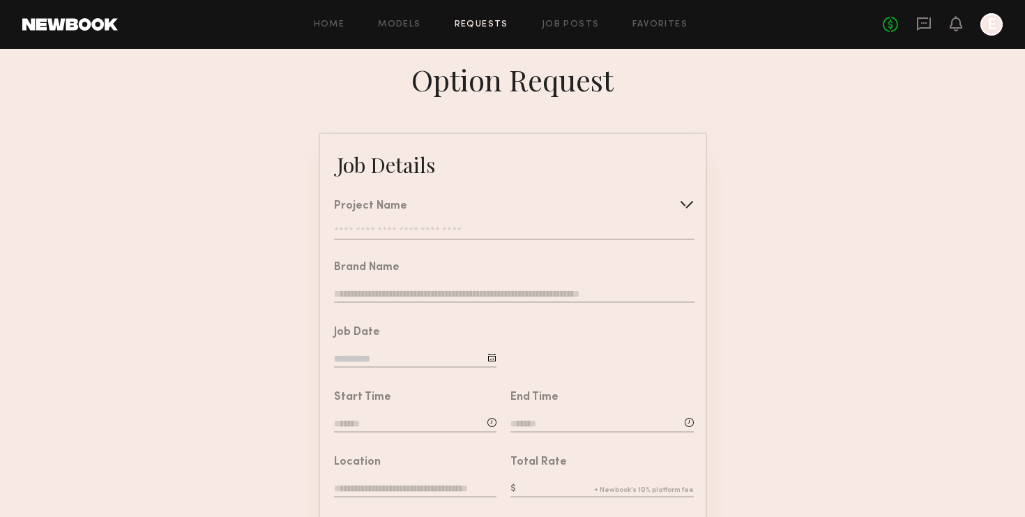
click at [547, 217] on div "Project Name Create Use recent modeling project Actors for Staged Podcast on Wo…" at bounding box center [514, 220] width 360 height 39
click at [570, 222] on div "Project Name Create Use recent modeling project Actors for Staged Podcast on Wo…" at bounding box center [514, 220] width 360 height 39
click at [690, 206] on div at bounding box center [687, 204] width 22 height 22
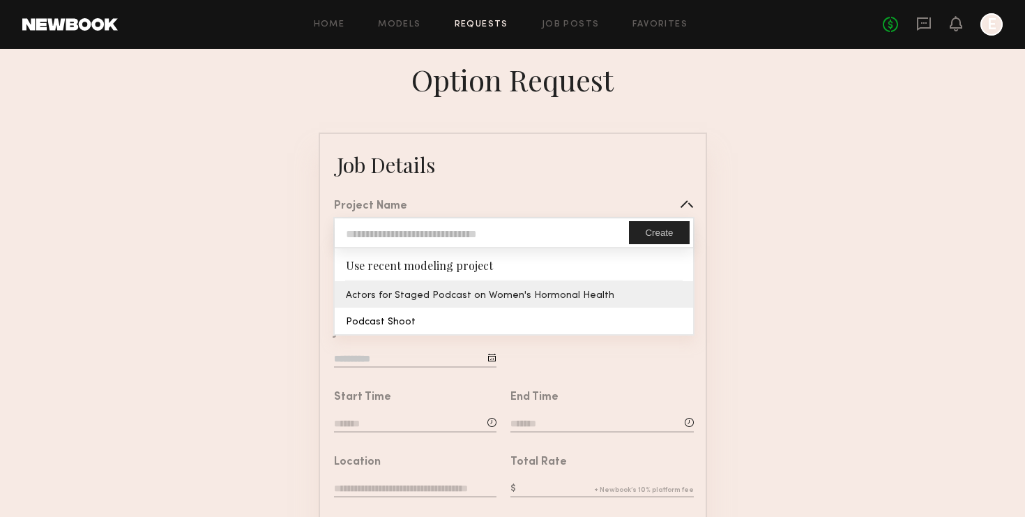
type input "**********"
type textarea "**********"
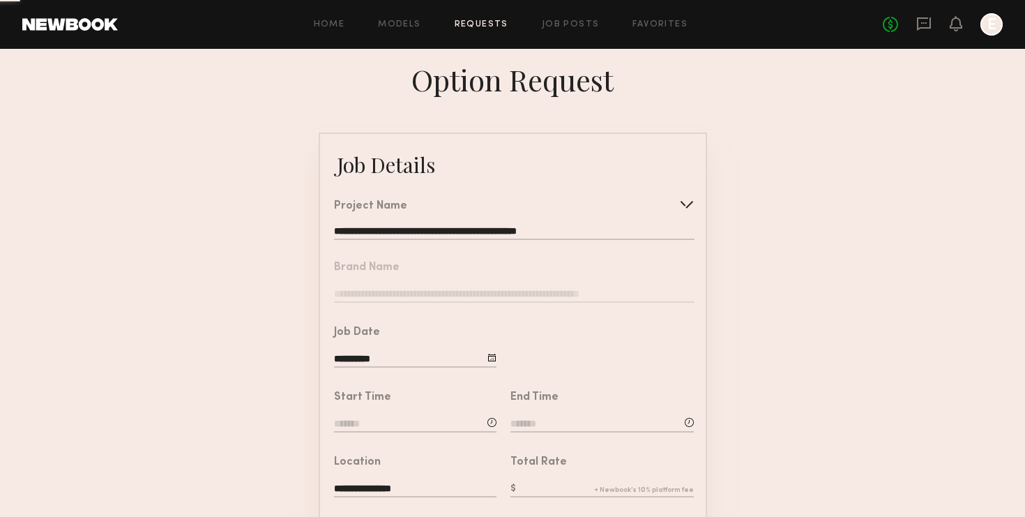
click at [534, 302] on common-border "**********" at bounding box center [513, 521] width 388 height 778
click at [521, 293] on nb-form-field "Brand Name" at bounding box center [513, 277] width 386 height 65
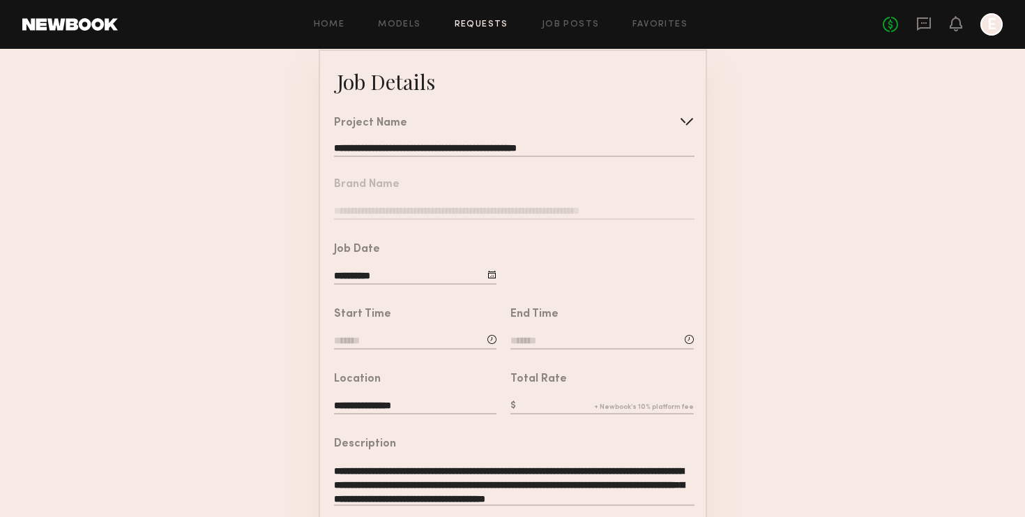
scroll to position [85, 0]
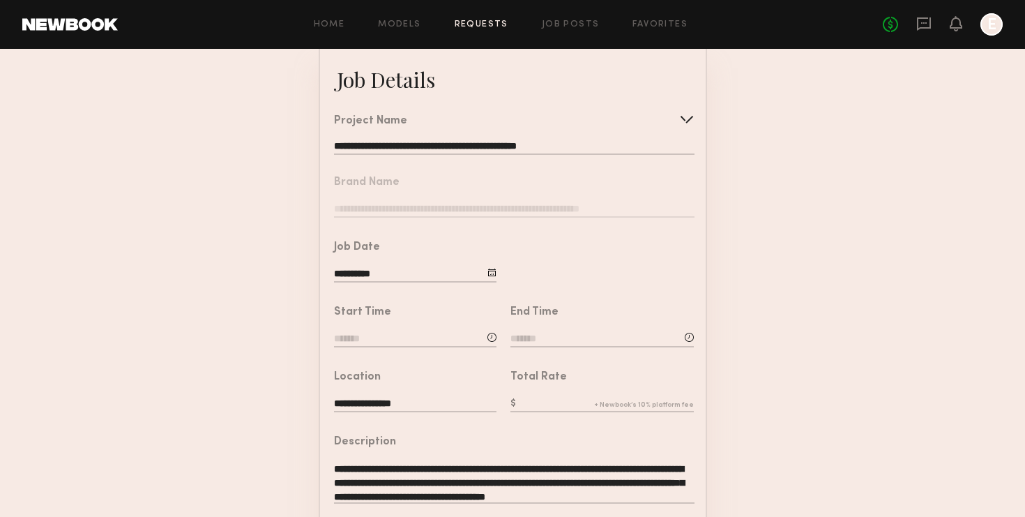
click at [435, 346] on input at bounding box center [415, 339] width 162 height 15
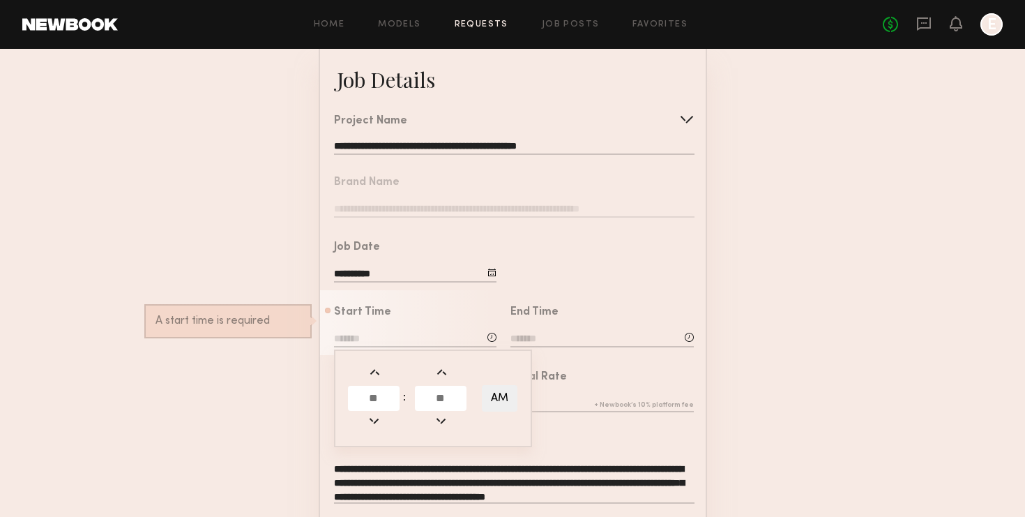
click at [376, 406] on input "text" at bounding box center [374, 398] width 52 height 25
click at [379, 339] on input at bounding box center [415, 339] width 162 height 15
click at [452, 344] on input at bounding box center [415, 339] width 162 height 15
click at [374, 402] on input "text" at bounding box center [374, 398] width 52 height 25
type input "*"
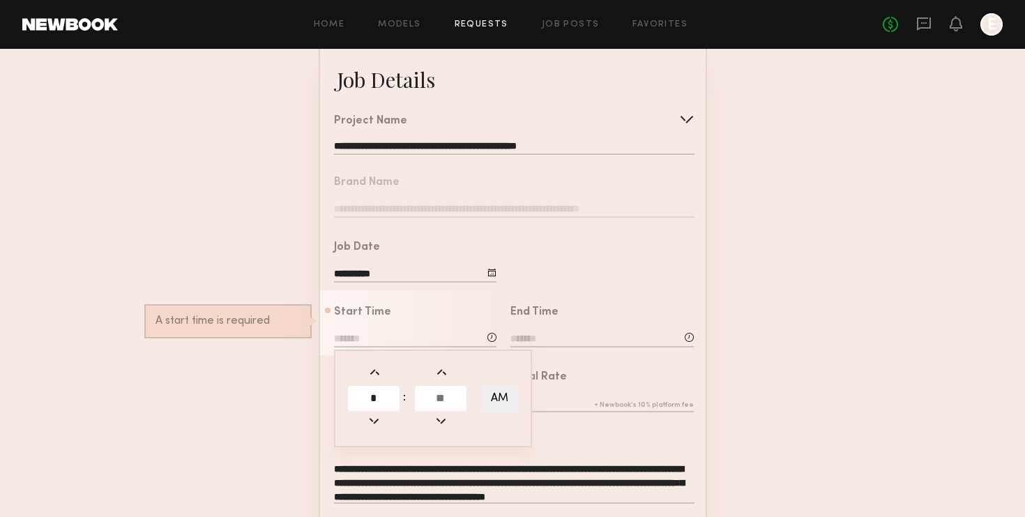
type input "*"
type input "**"
type input "*******"
type input "**"
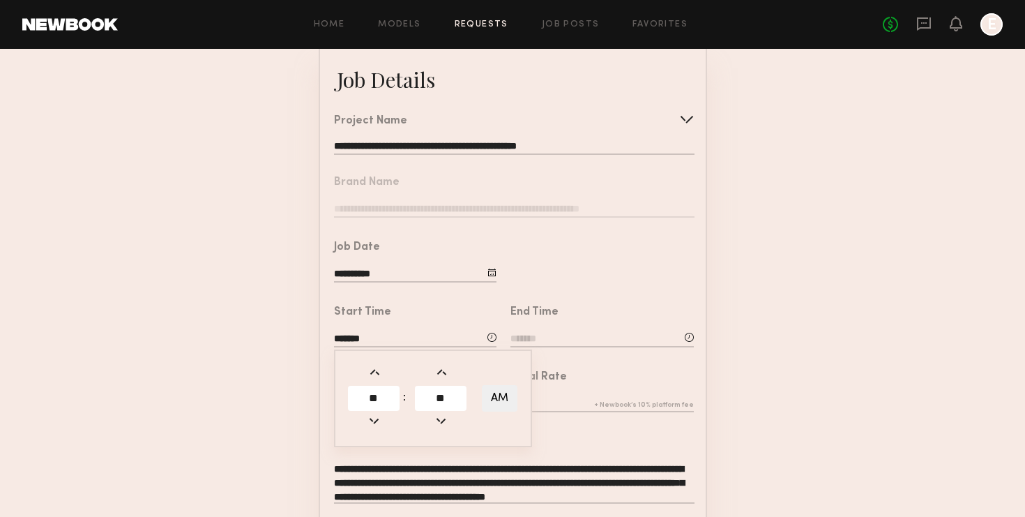
click at [494, 397] on button "AM" at bounding box center [500, 398] width 36 height 26
type input "*******"
click at [597, 339] on input at bounding box center [601, 339] width 183 height 15
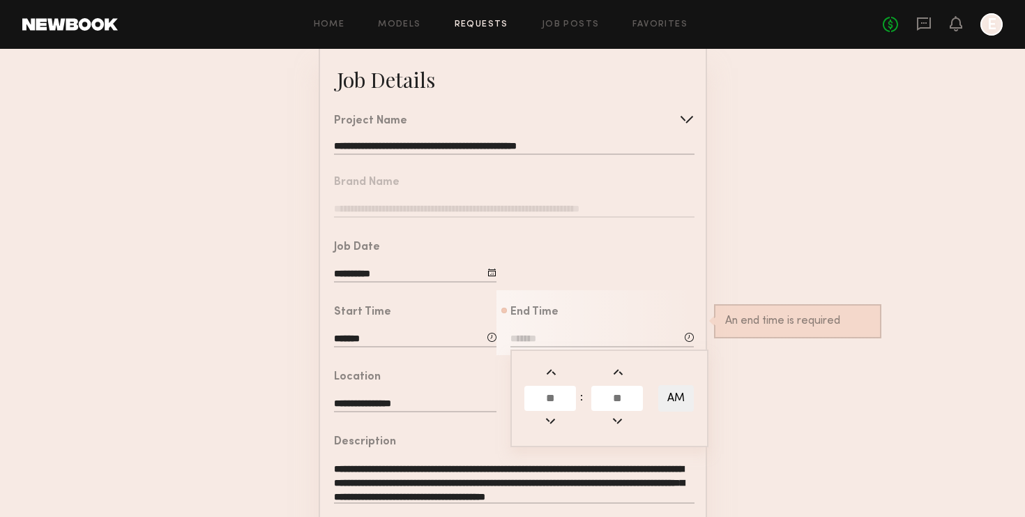
click at [557, 394] on input "text" at bounding box center [550, 398] width 52 height 25
type input "*"
type input "**"
type input "*******"
type input "**"
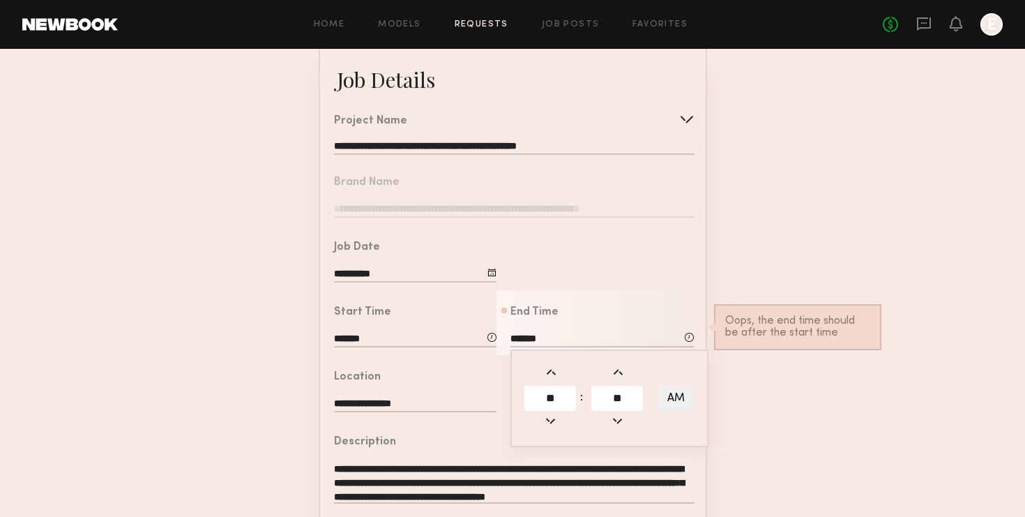
click at [677, 389] on button "AM" at bounding box center [676, 398] width 36 height 26
type input "*******"
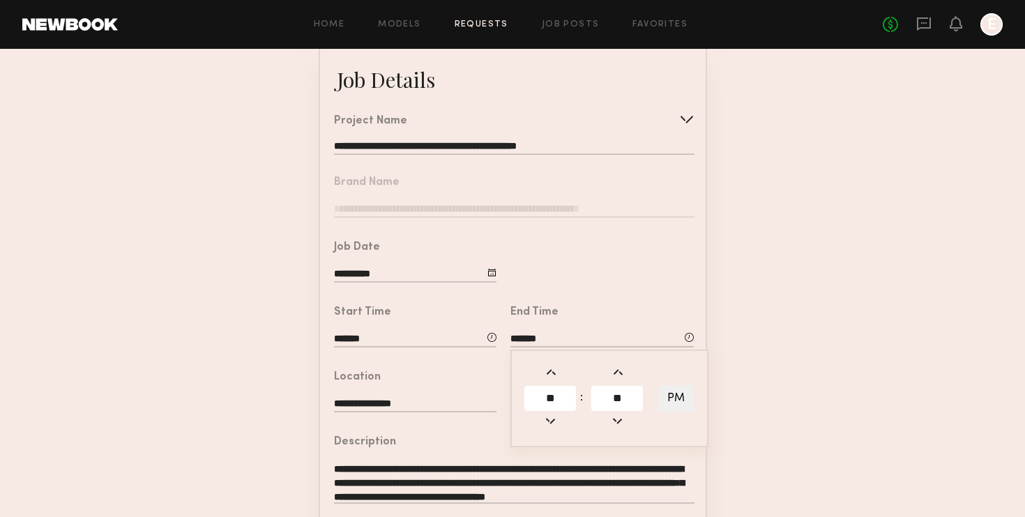
click at [757, 329] on form "**********" at bounding box center [512, 436] width 1025 height 778
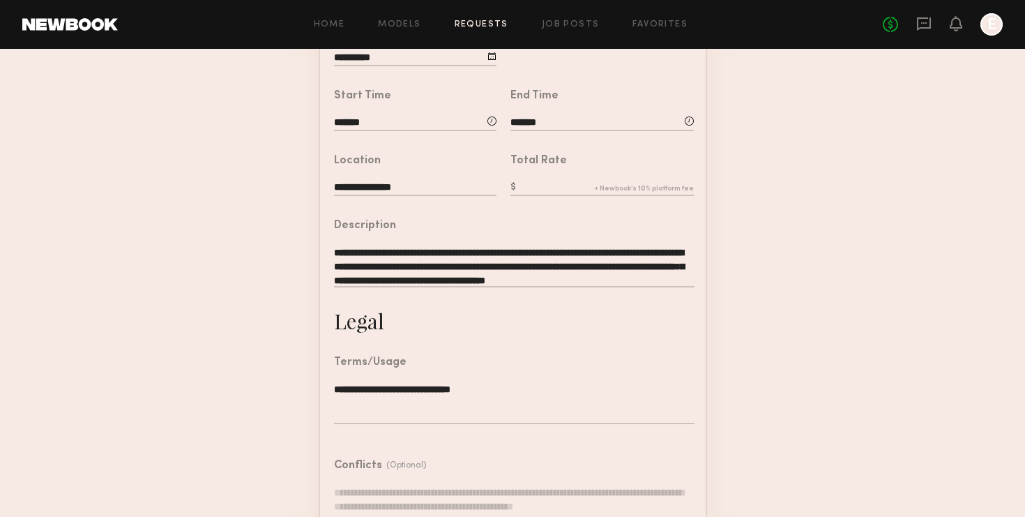
scroll to position [406, 0]
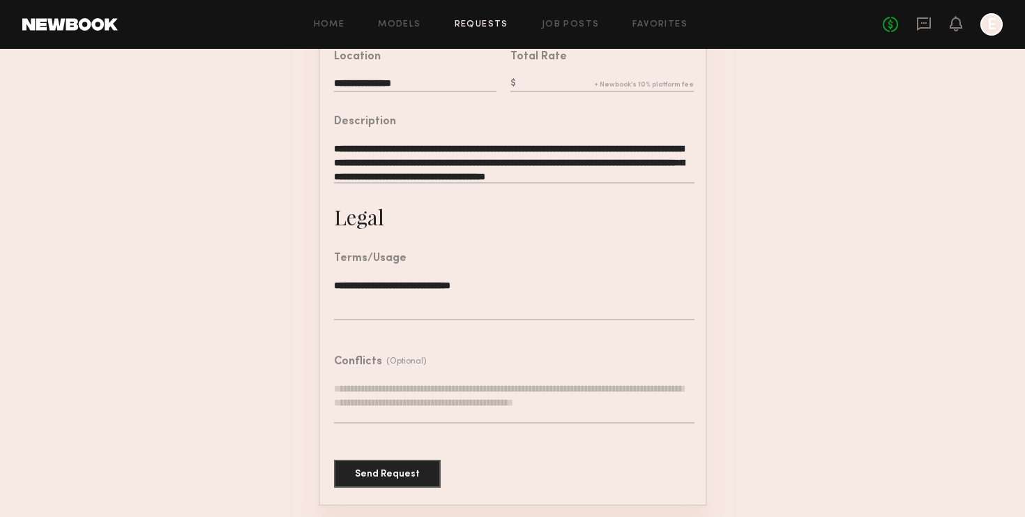
click at [435, 397] on textarea at bounding box center [514, 402] width 360 height 42
click at [414, 467] on button "Send Request" at bounding box center [387, 473] width 107 height 28
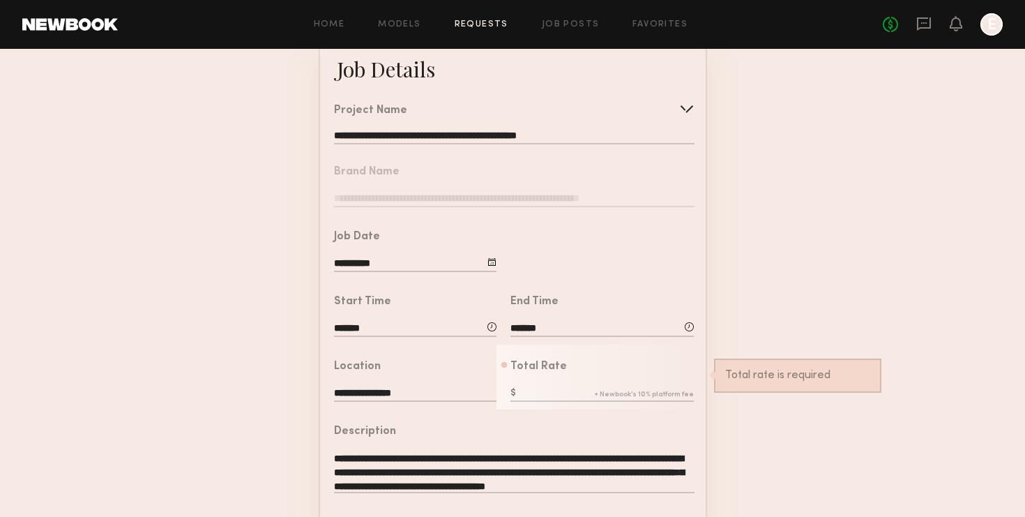
scroll to position [119, 0]
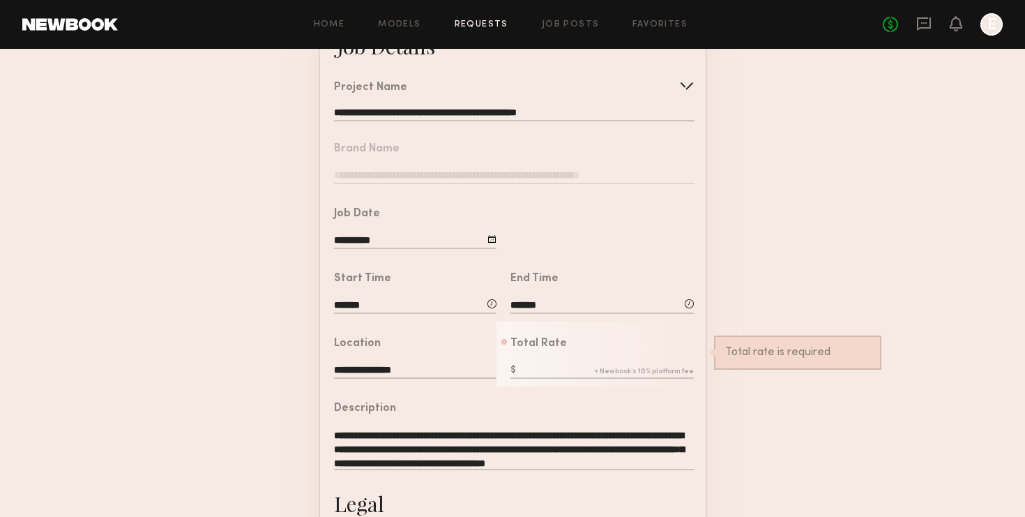
click at [552, 362] on div "Total Rate Total rate is required" at bounding box center [601, 359] width 183 height 43
click at [558, 371] on input "text" at bounding box center [601, 370] width 183 height 15
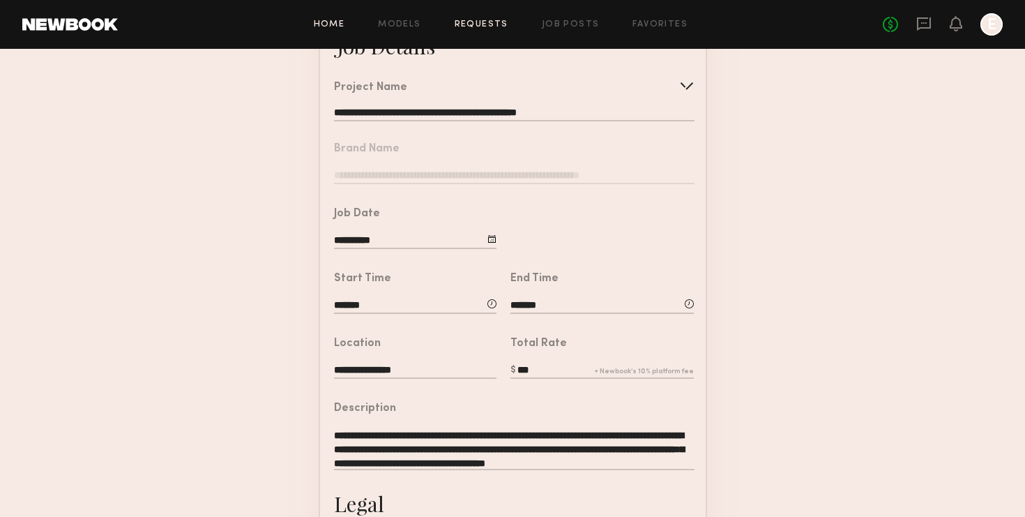
type input "***"
click at [344, 27] on link "Home" at bounding box center [329, 24] width 31 height 9
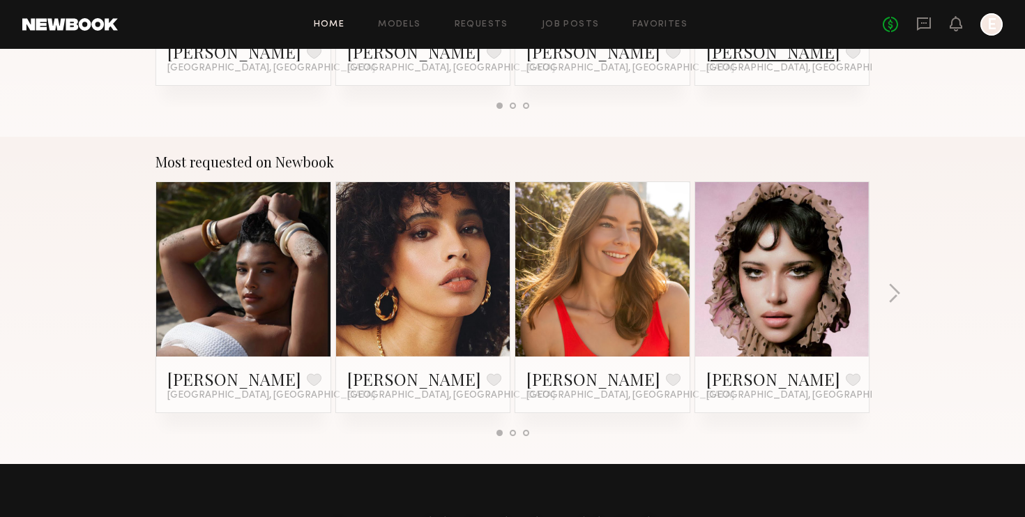
scroll to position [1207, 0]
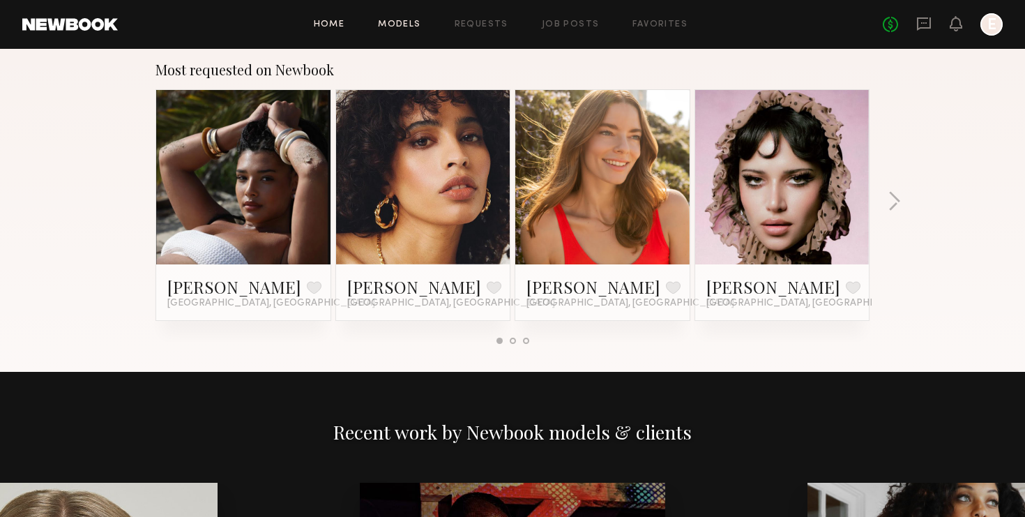
click at [402, 25] on link "Models" at bounding box center [399, 24] width 43 height 9
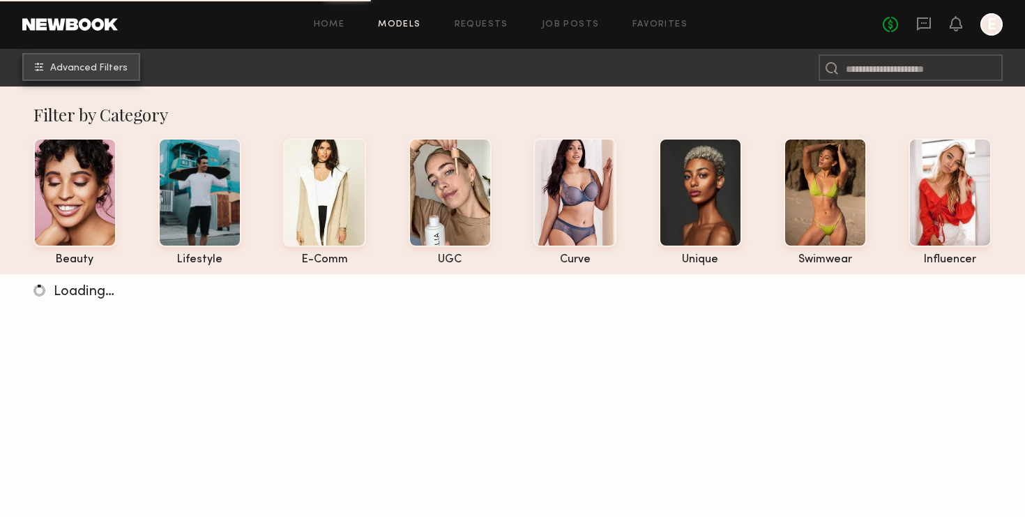
click at [107, 69] on span "Advanced Filters" at bounding box center [88, 68] width 77 height 10
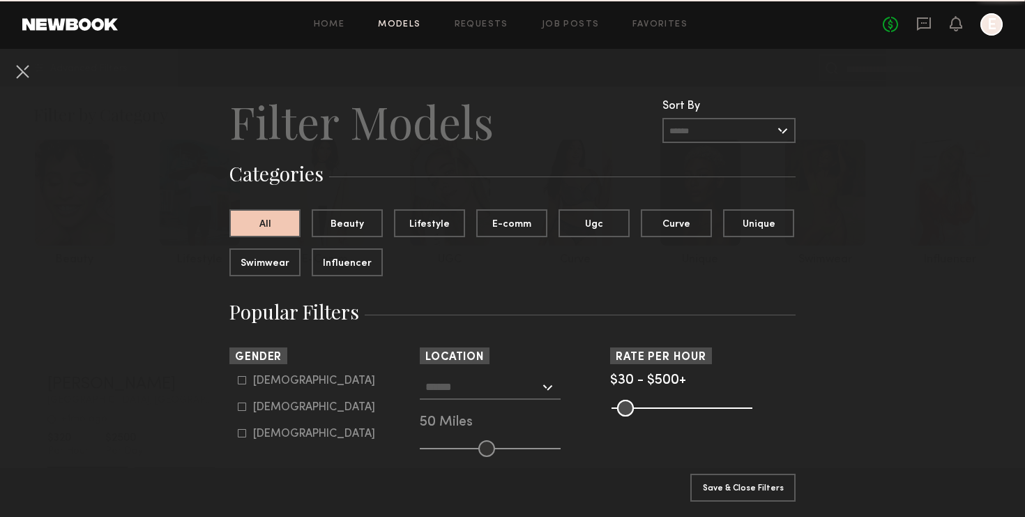
click at [550, 383] on div at bounding box center [490, 386] width 141 height 25
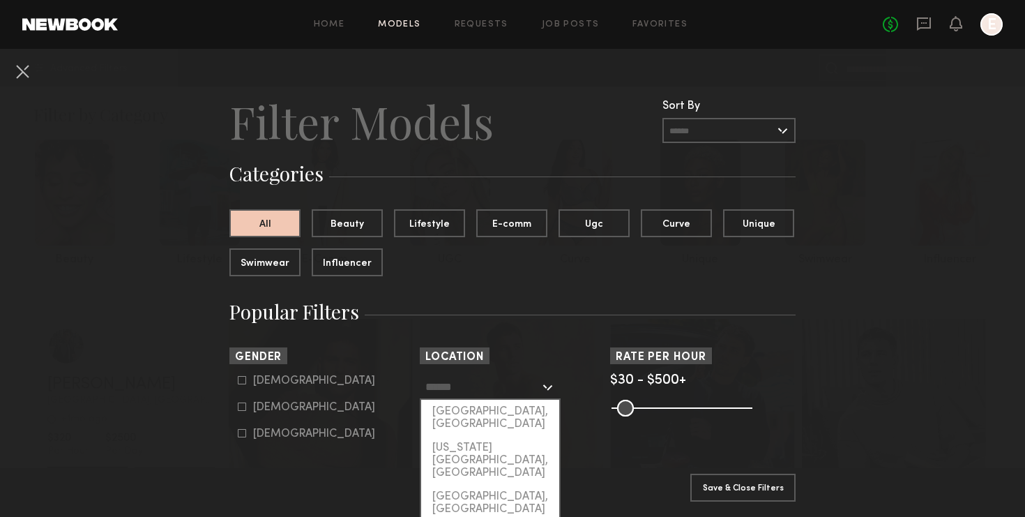
type input "**********"
